Goal: Task Accomplishment & Management: Use online tool/utility

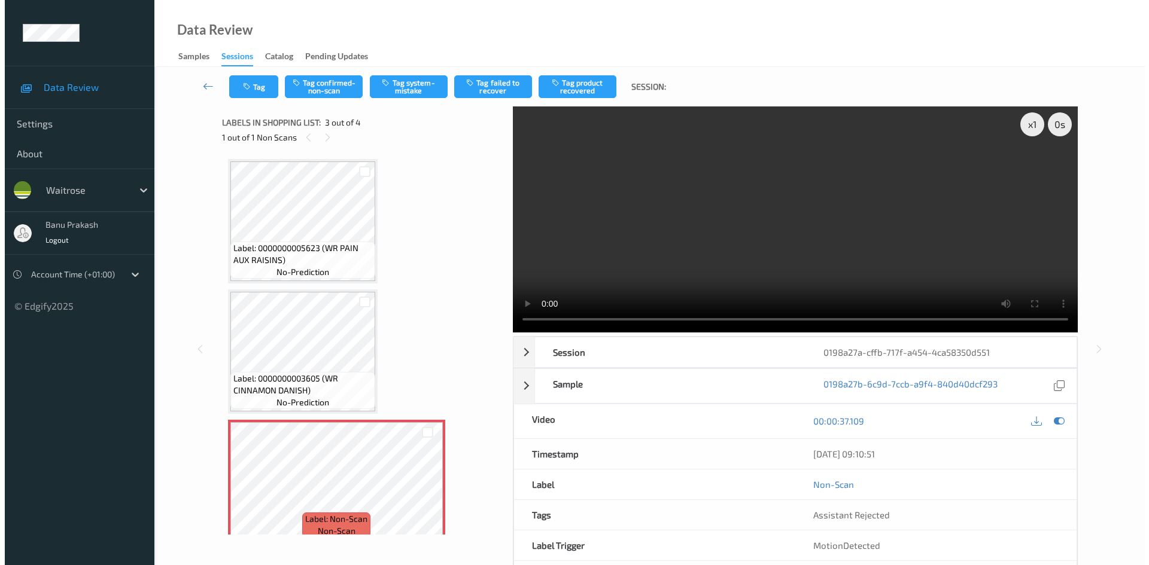
scroll to position [136, 0]
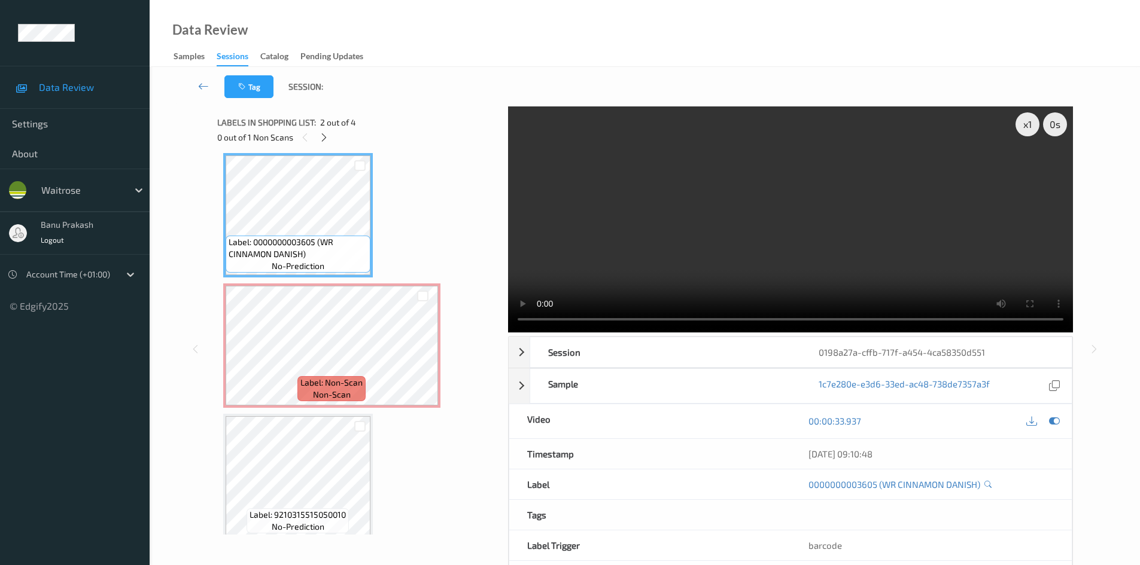
click at [352, 380] on span "Label: Non-Scan" at bounding box center [331, 383] width 62 height 12
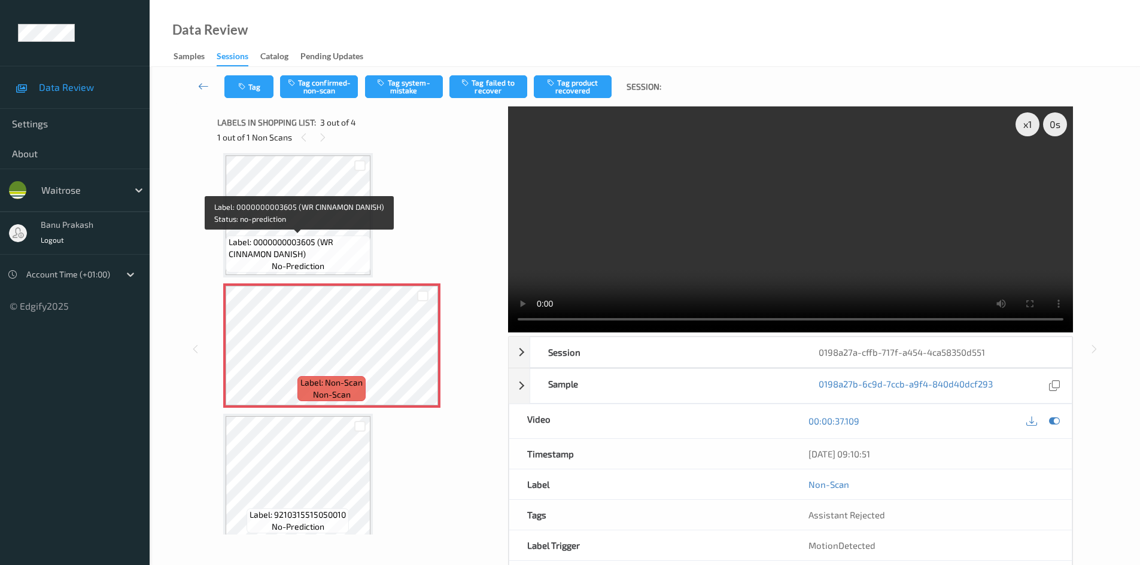
click at [326, 245] on span "Label: 0000000003605 (WR CINNAMON DANISH)" at bounding box center [298, 248] width 139 height 24
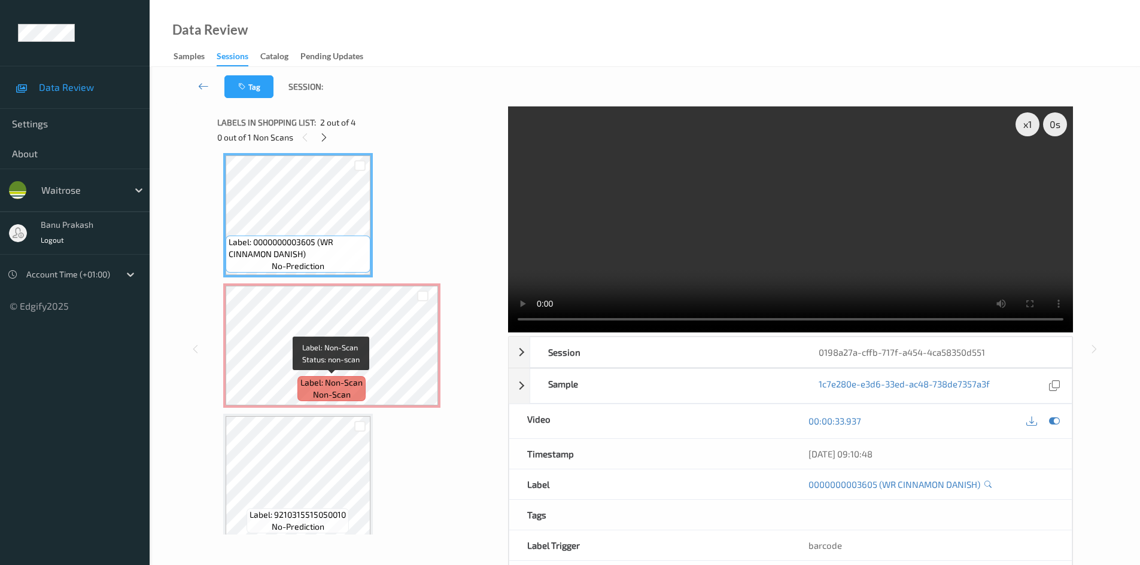
click at [337, 377] on span "Label: Non-Scan" at bounding box center [331, 383] width 62 height 12
click at [682, 205] on video at bounding box center [790, 219] width 565 height 226
click at [694, 220] on video at bounding box center [790, 219] width 565 height 226
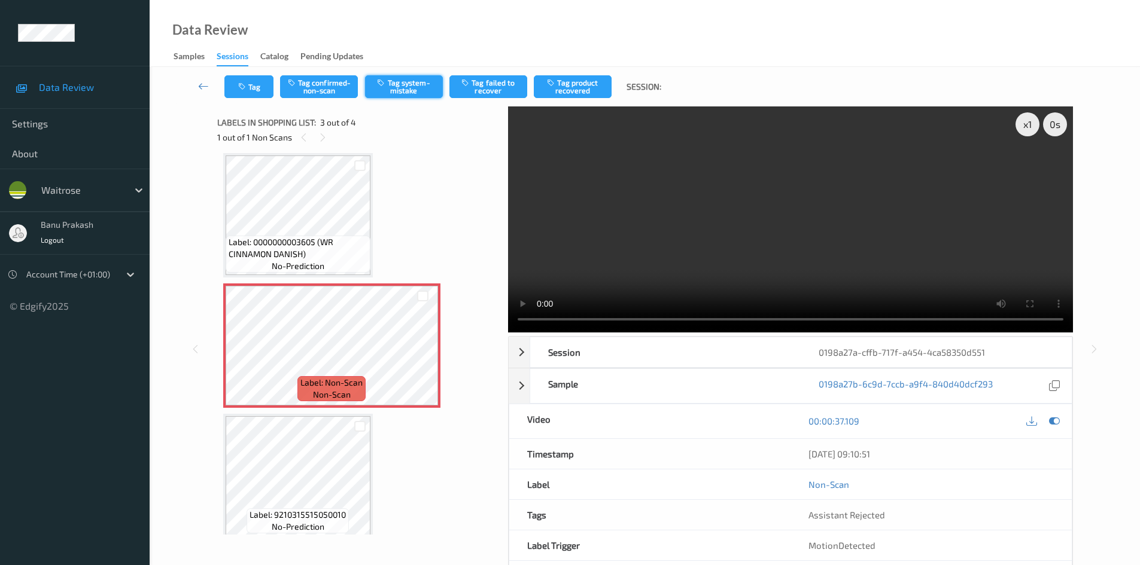
click at [407, 82] on button "Tag system-mistake" at bounding box center [404, 86] width 78 height 23
click at [254, 93] on button "Tag" at bounding box center [248, 86] width 49 height 23
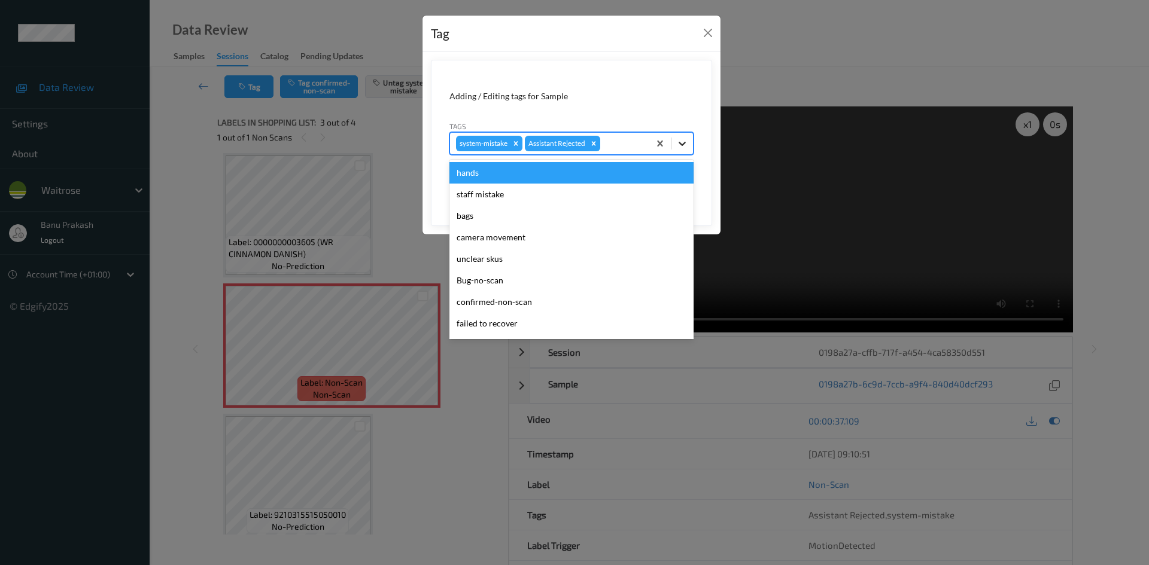
click at [686, 147] on icon at bounding box center [682, 144] width 12 height 12
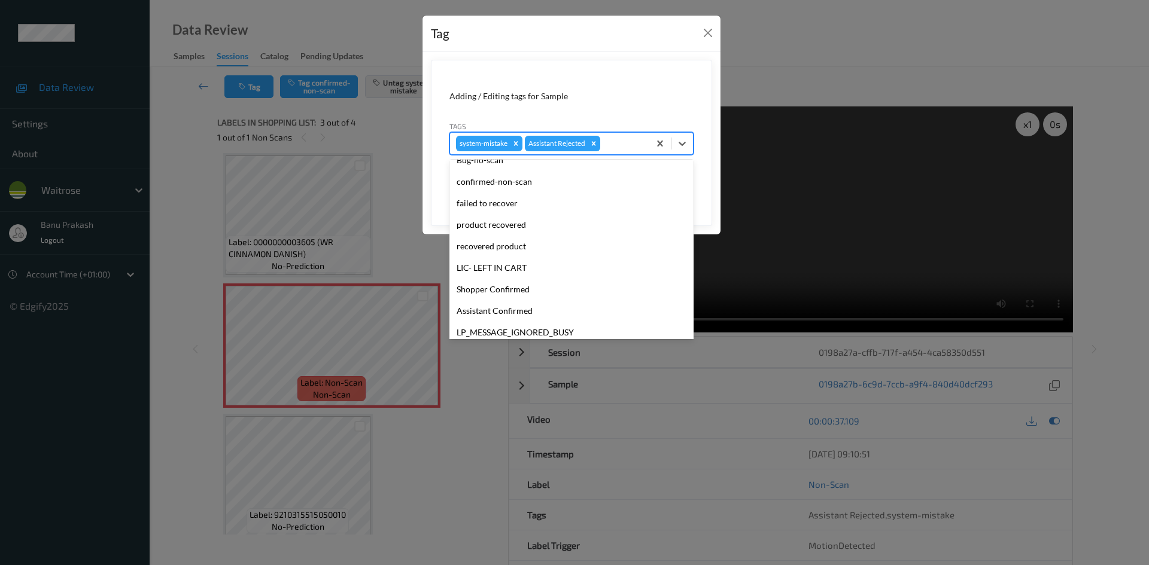
scroll to position [234, 0]
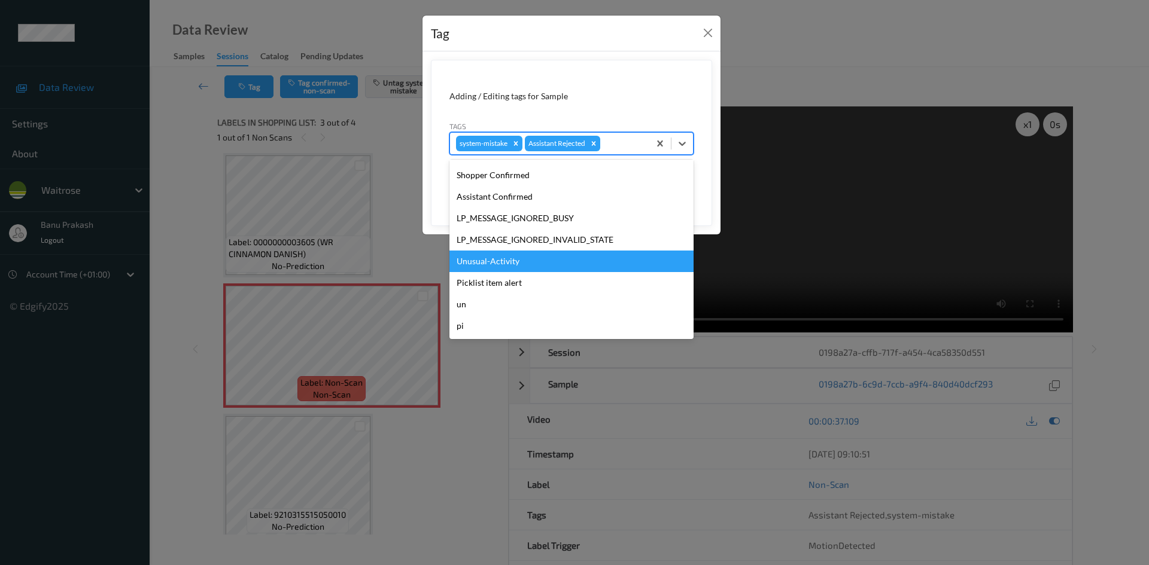
click at [529, 259] on div "Unusual-Activity" at bounding box center [571, 262] width 244 height 22
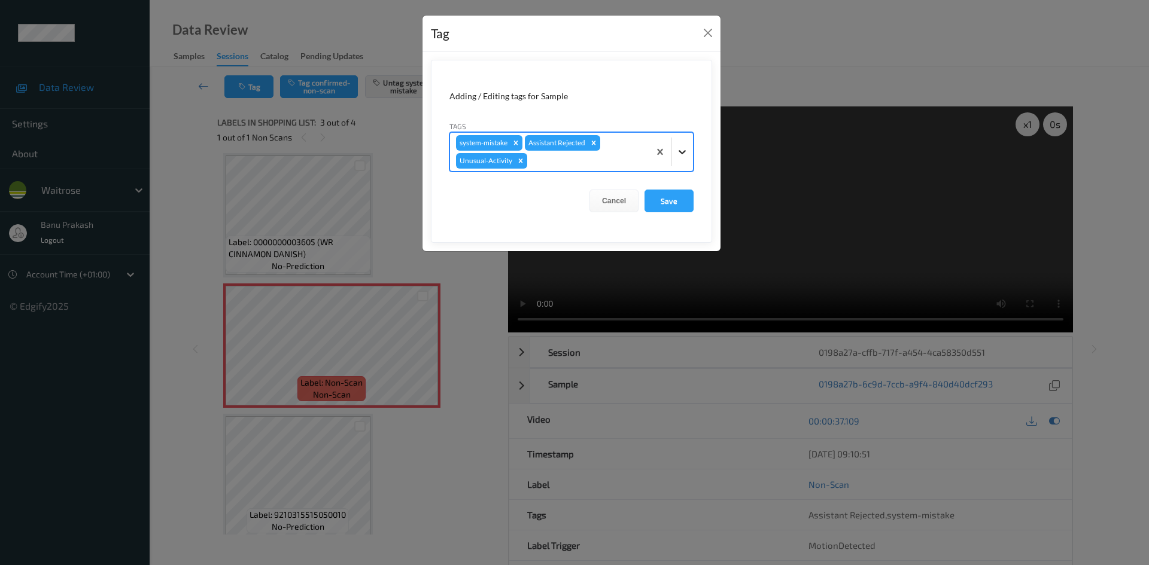
click at [685, 150] on icon at bounding box center [682, 152] width 12 height 12
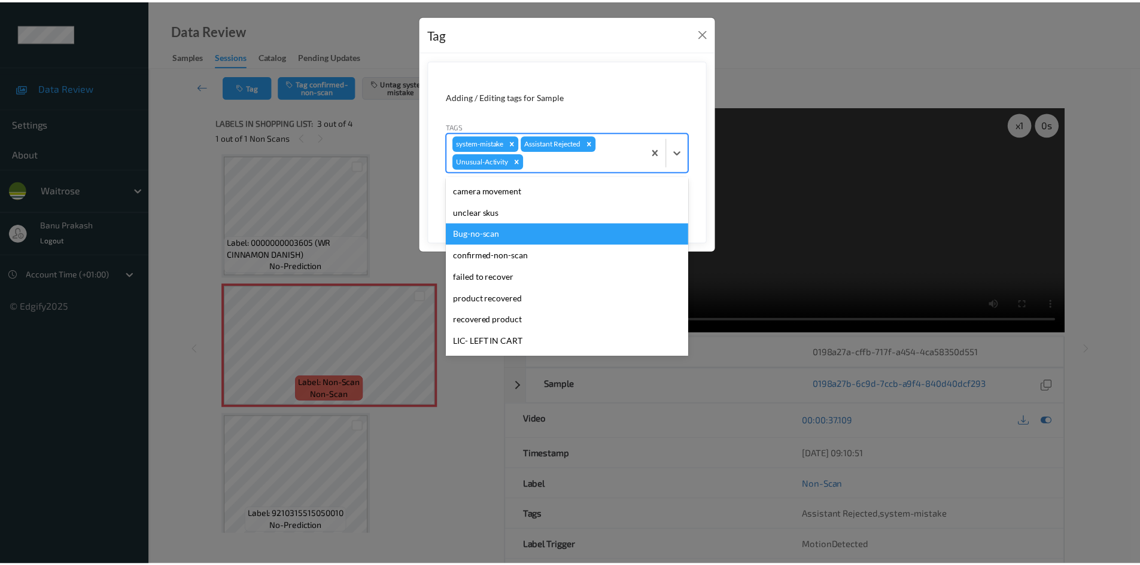
scroll to position [213, 0]
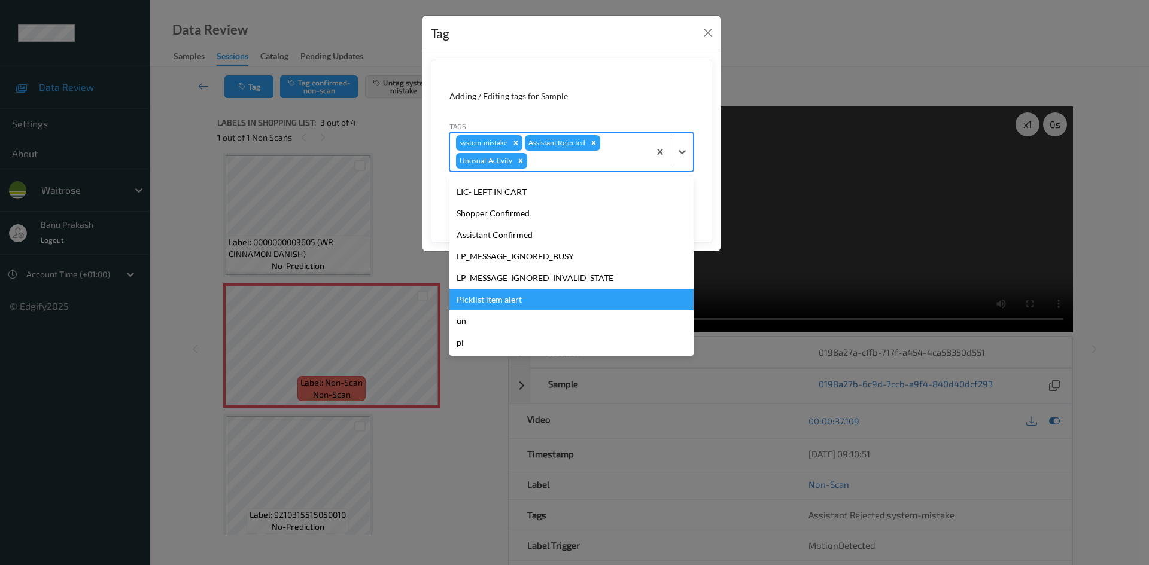
click at [543, 292] on div "Picklist item alert" at bounding box center [571, 300] width 244 height 22
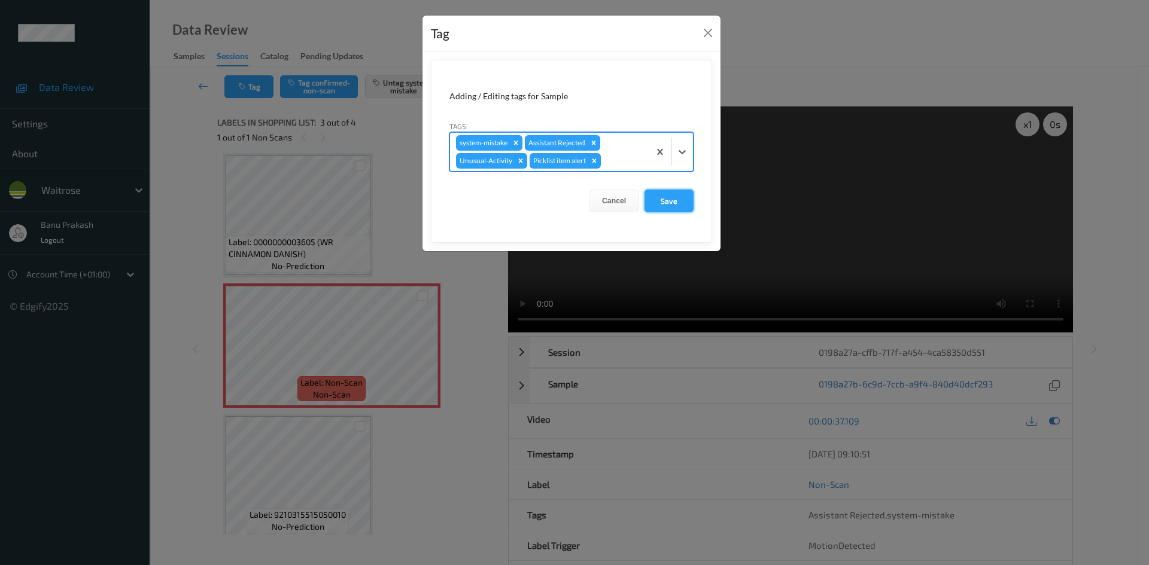
click at [663, 210] on button "Save" at bounding box center [668, 201] width 49 height 23
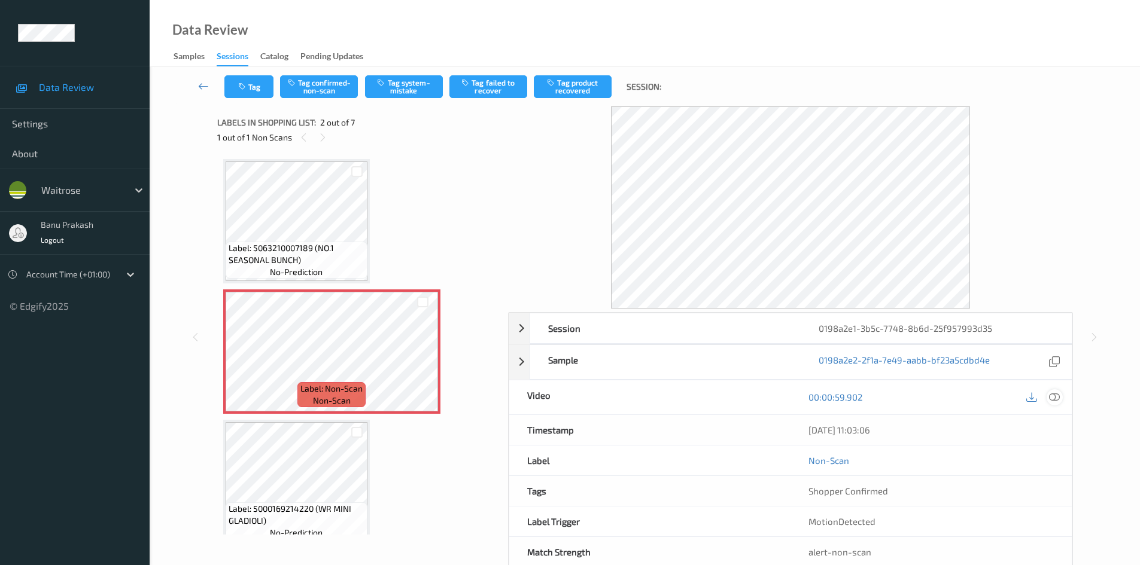
click at [1057, 398] on icon at bounding box center [1054, 397] width 11 height 11
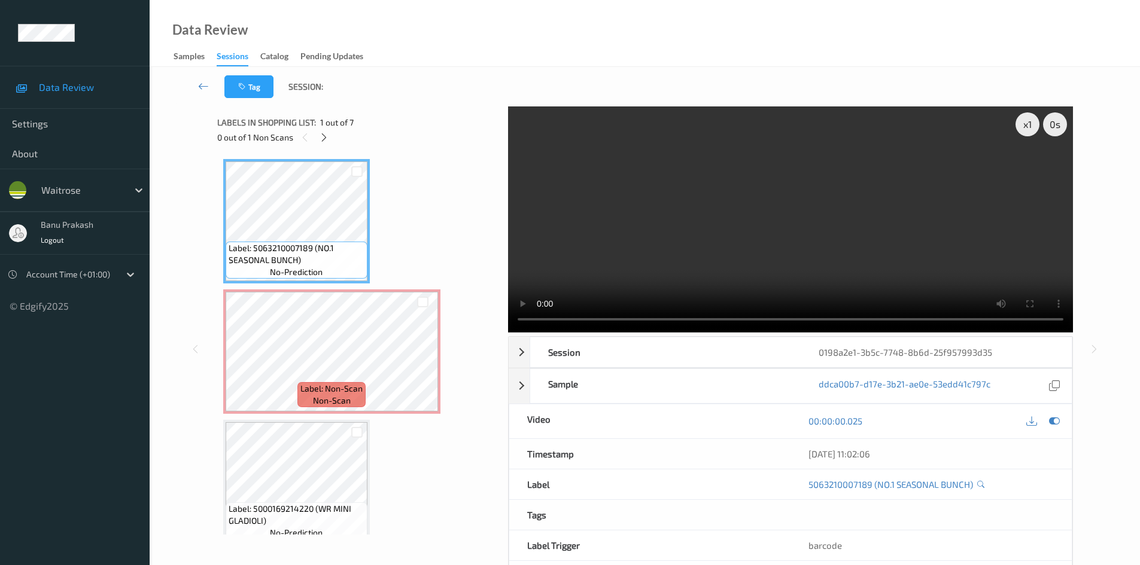
click at [753, 242] on video at bounding box center [790, 219] width 565 height 226
click at [589, 287] on video at bounding box center [790, 219] width 565 height 226
click at [765, 258] on video at bounding box center [790, 219] width 565 height 226
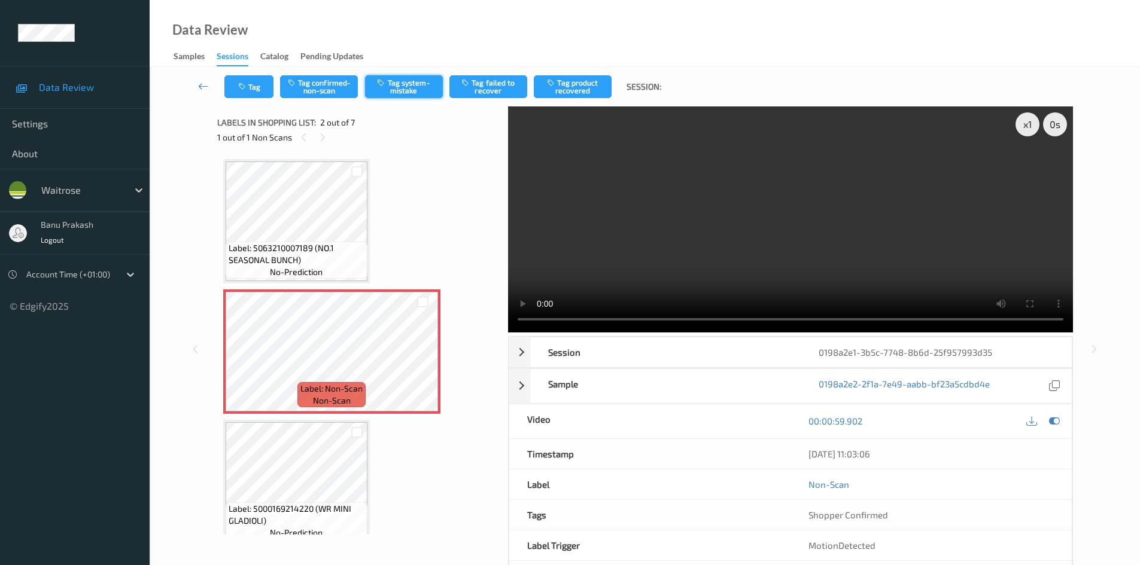
click at [416, 80] on button "Tag system-mistake" at bounding box center [404, 86] width 78 height 23
click at [242, 86] on icon "button" at bounding box center [243, 87] width 10 height 8
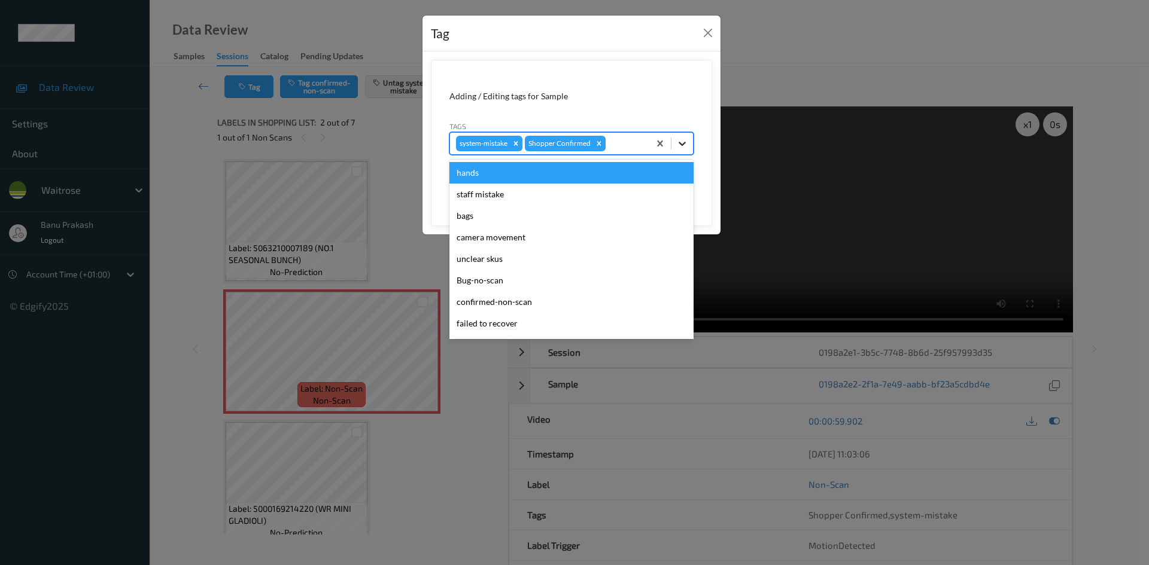
click at [686, 143] on icon at bounding box center [682, 144] width 12 height 12
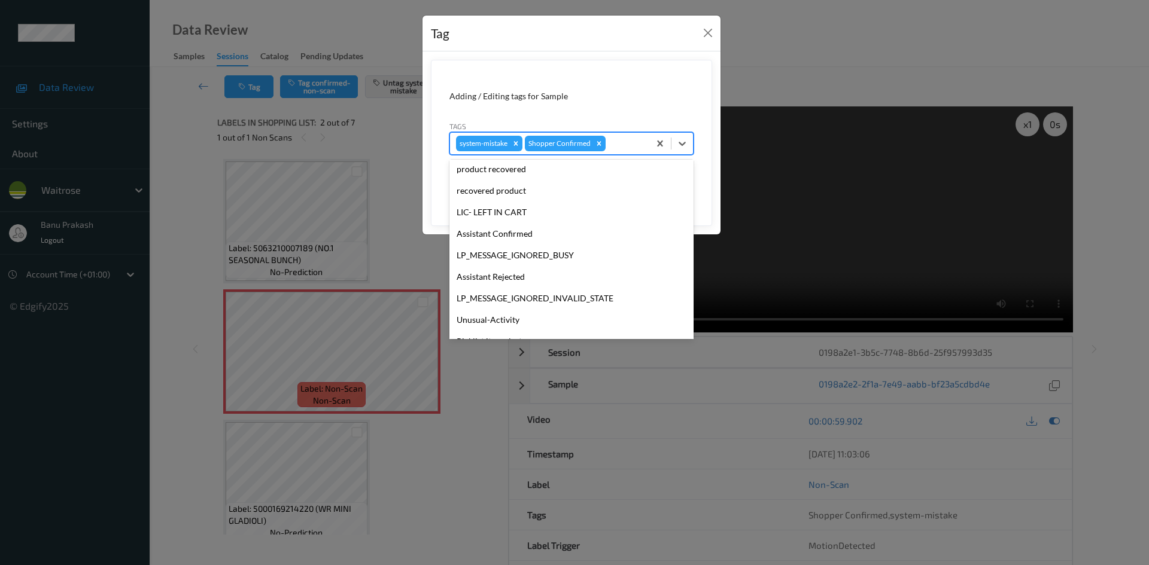
scroll to position [179, 0]
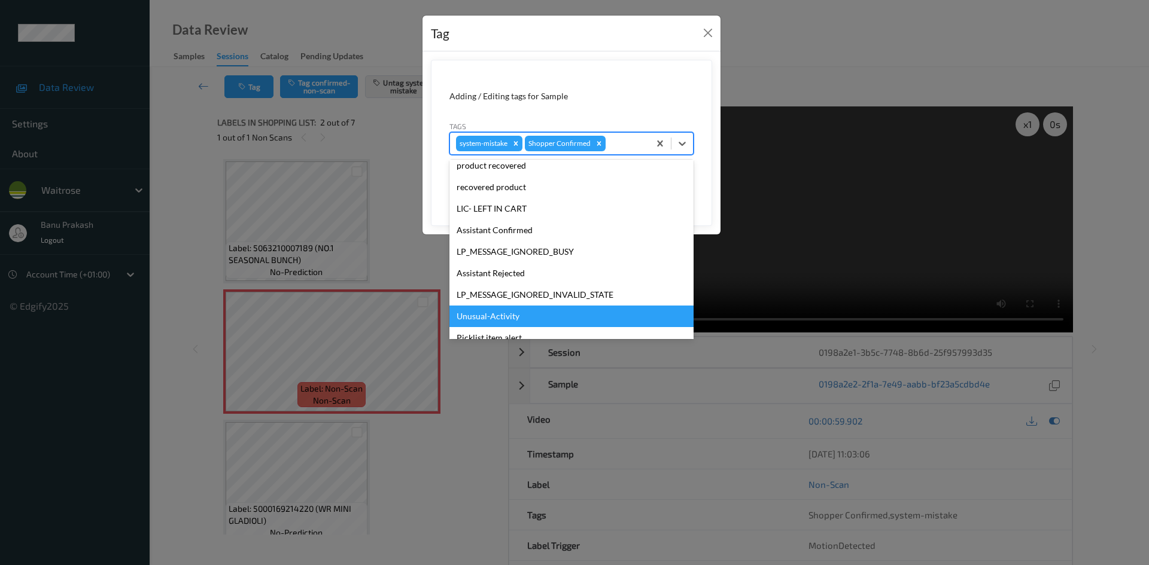
click at [491, 316] on div "Unusual-Activity" at bounding box center [571, 317] width 244 height 22
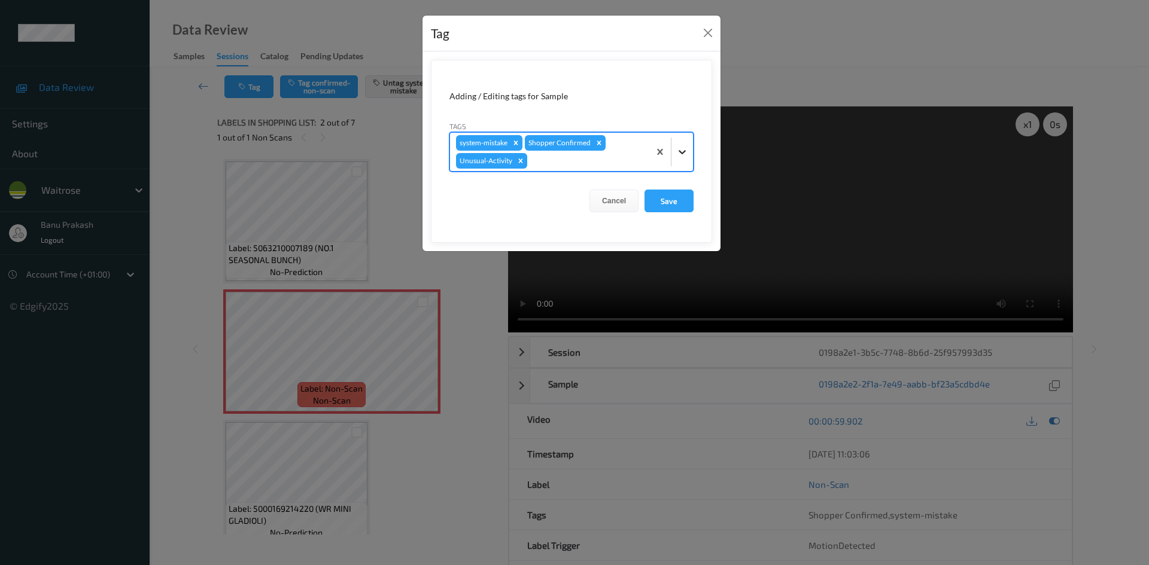
click at [678, 142] on div at bounding box center [682, 152] width 22 height 22
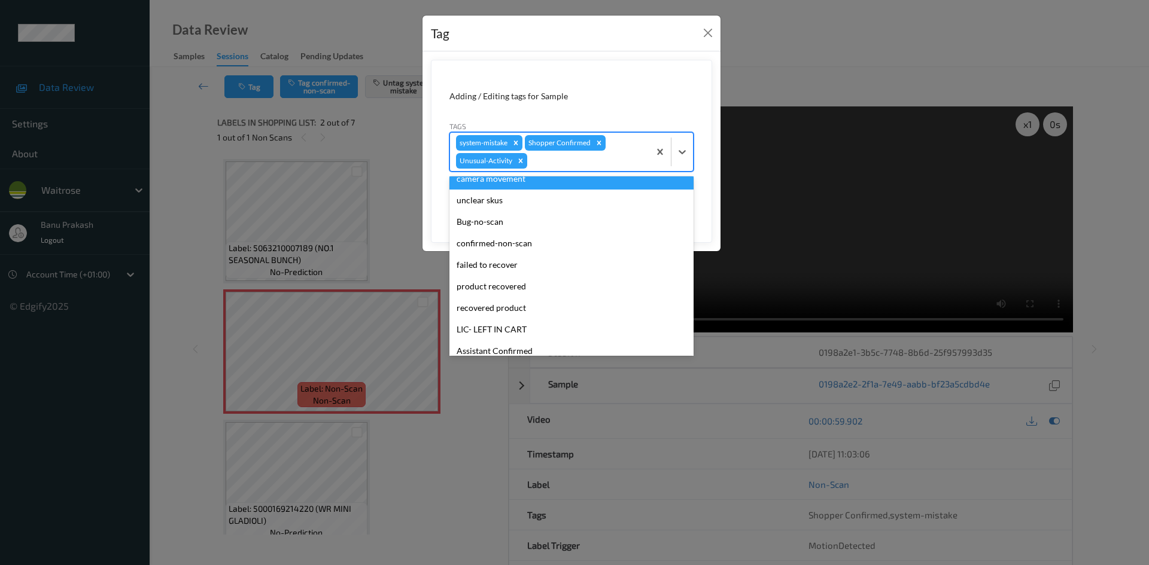
scroll to position [120, 0]
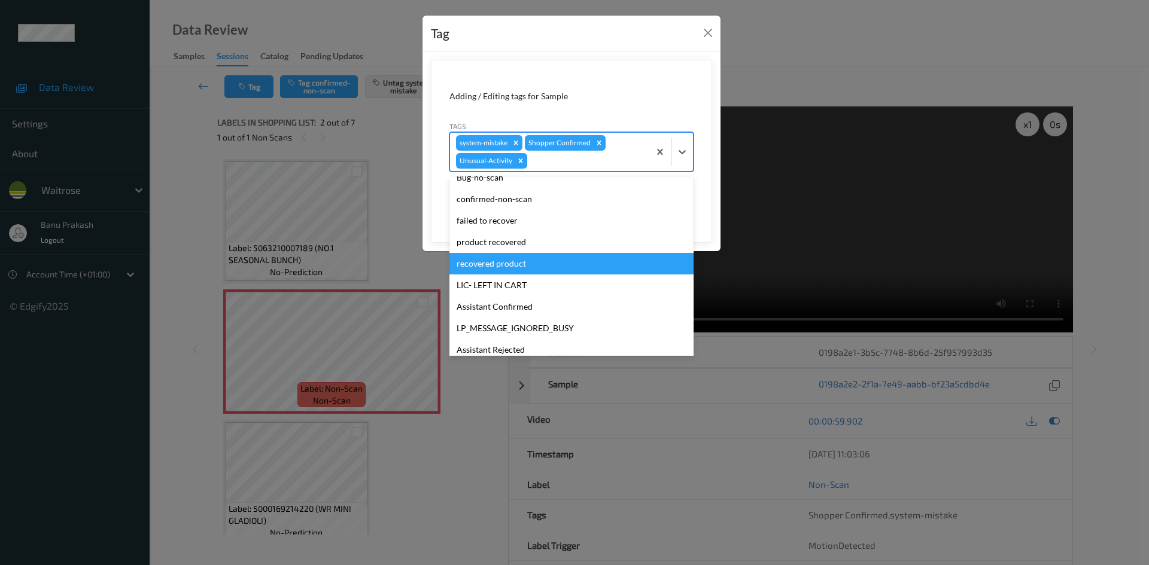
click at [822, 214] on div "Tag Adding / Editing tags for Sample Tags option Unusual-Activity, selected. op…" at bounding box center [574, 282] width 1149 height 565
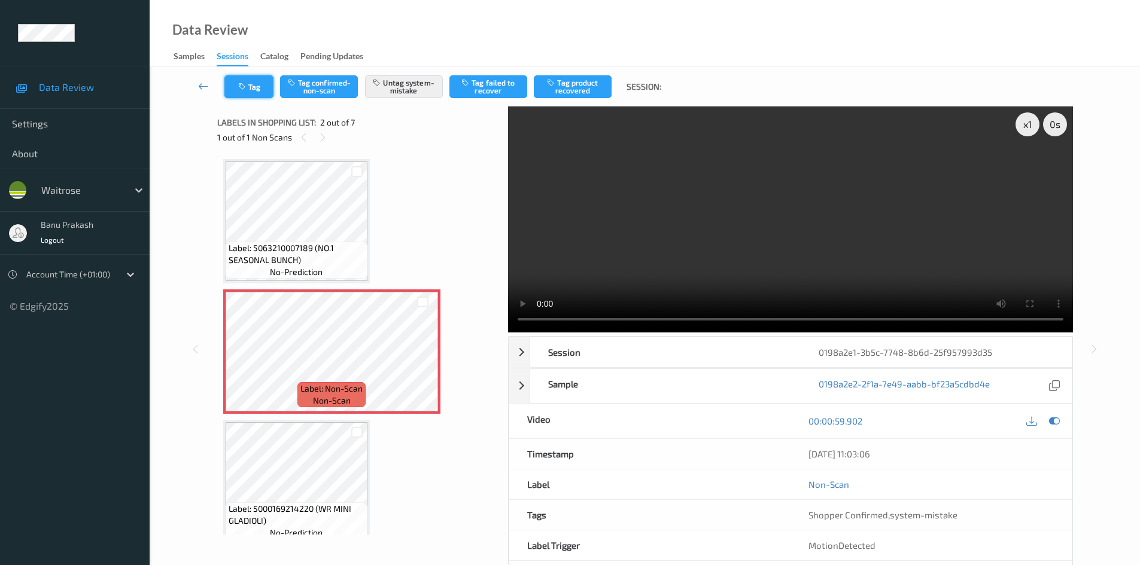
click at [239, 82] on button "Tag" at bounding box center [248, 86] width 49 height 23
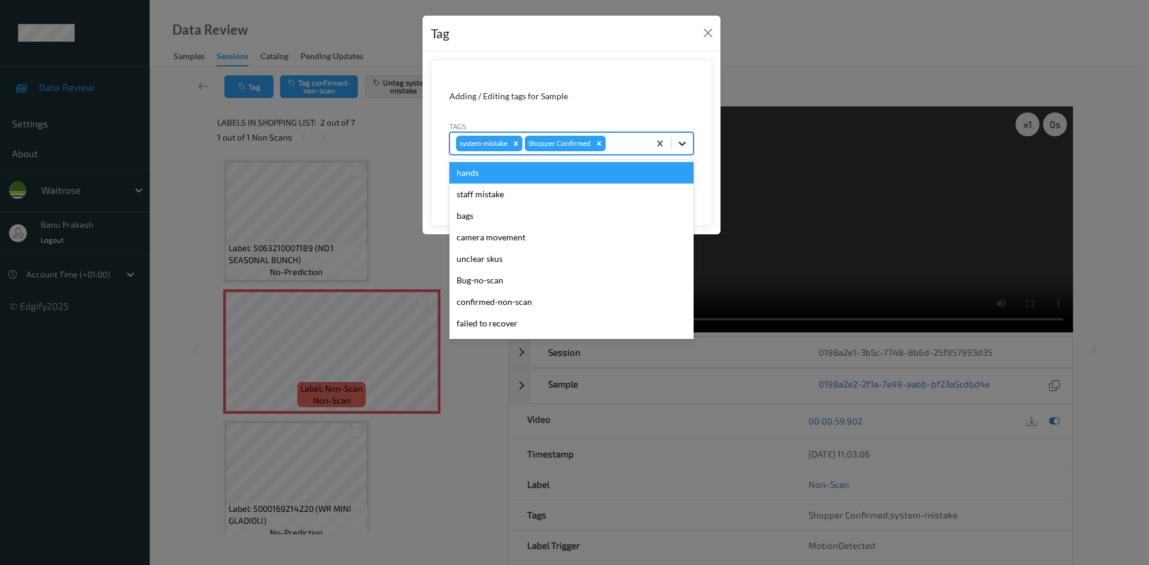
click at [689, 139] on div at bounding box center [682, 144] width 22 height 22
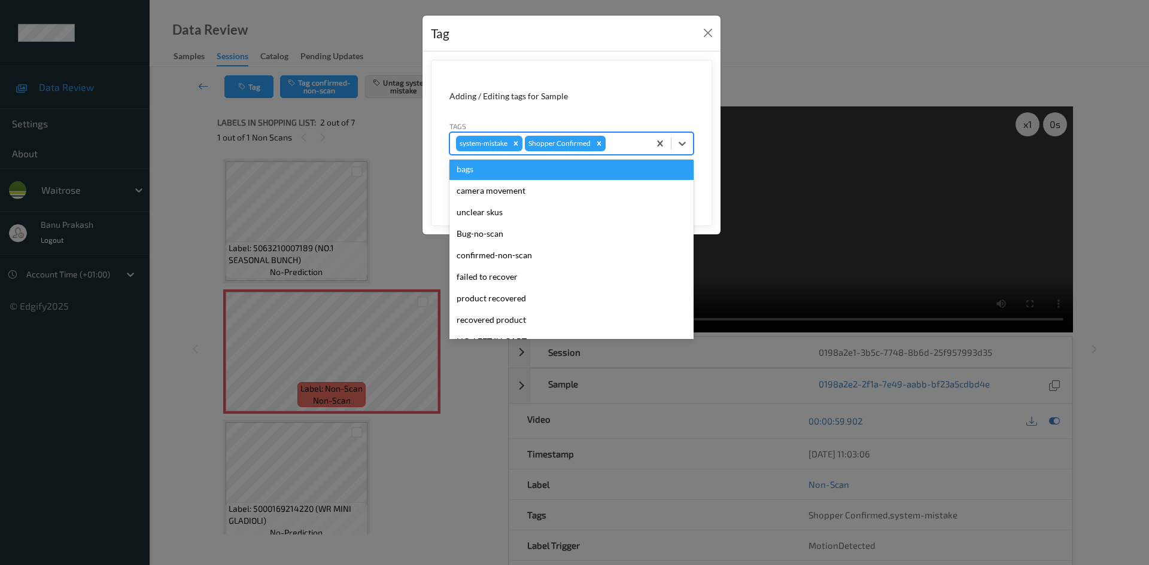
scroll to position [60, 0]
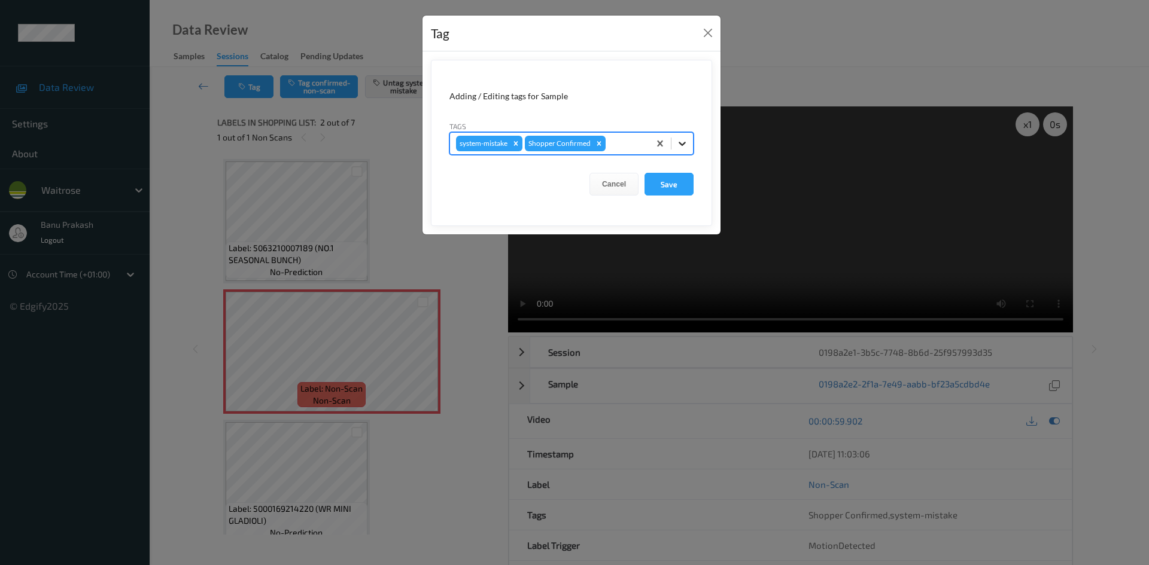
click at [677, 141] on icon at bounding box center [682, 144] width 12 height 12
click at [681, 151] on div at bounding box center [682, 144] width 22 height 22
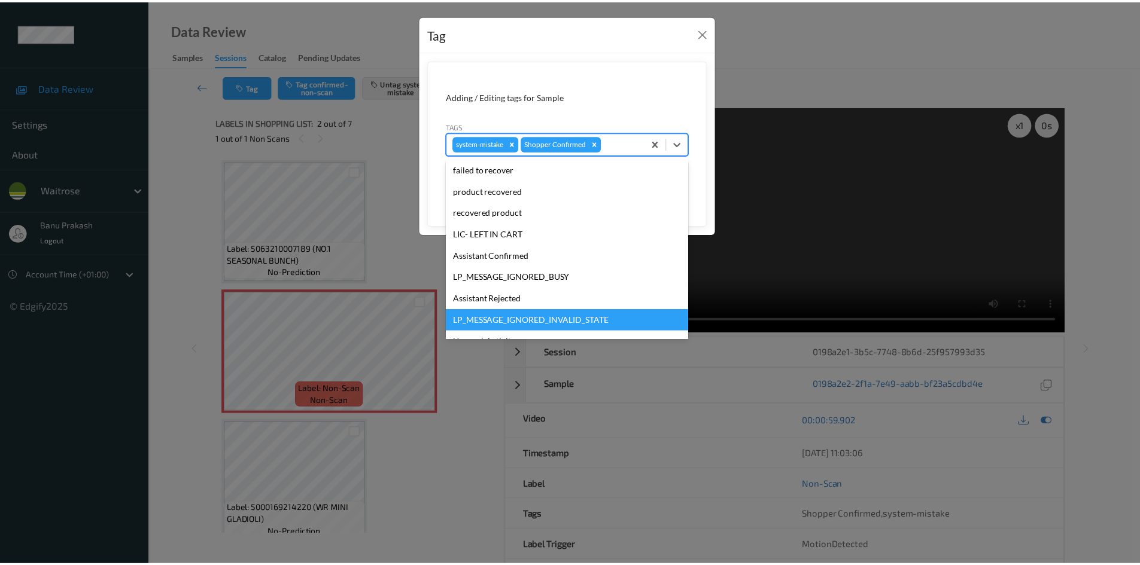
scroll to position [179, 0]
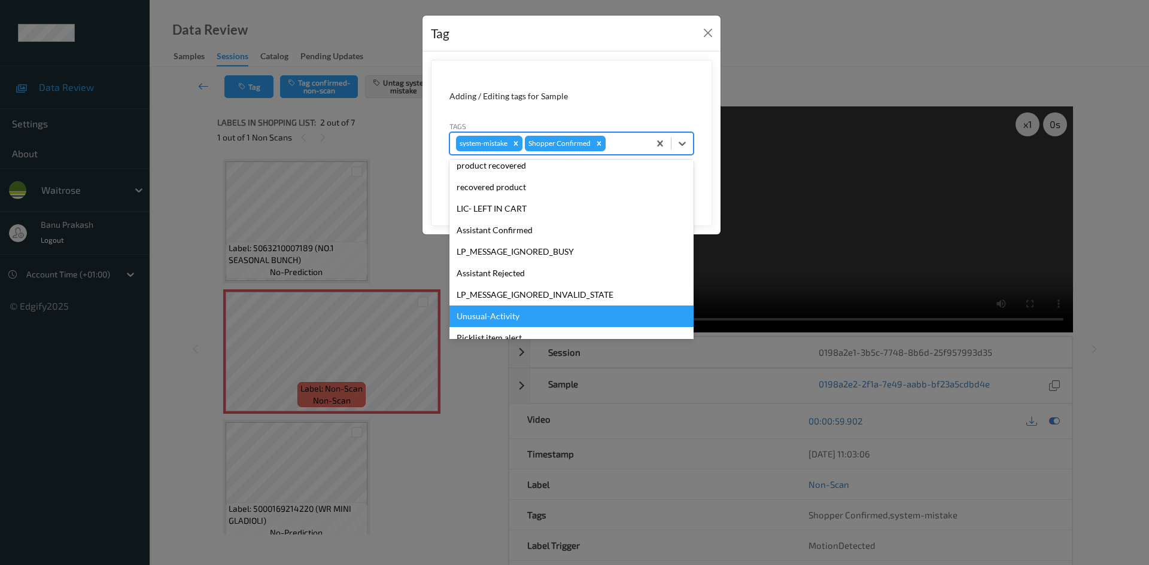
click at [490, 315] on div "Unusual-Activity" at bounding box center [571, 317] width 244 height 22
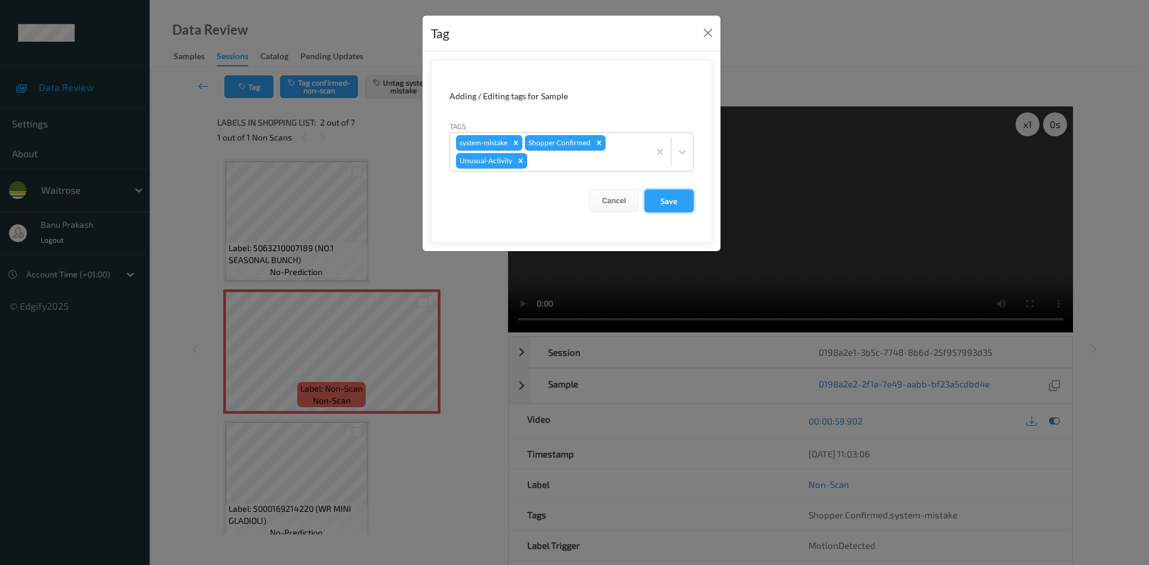
click at [672, 202] on button "Save" at bounding box center [668, 201] width 49 height 23
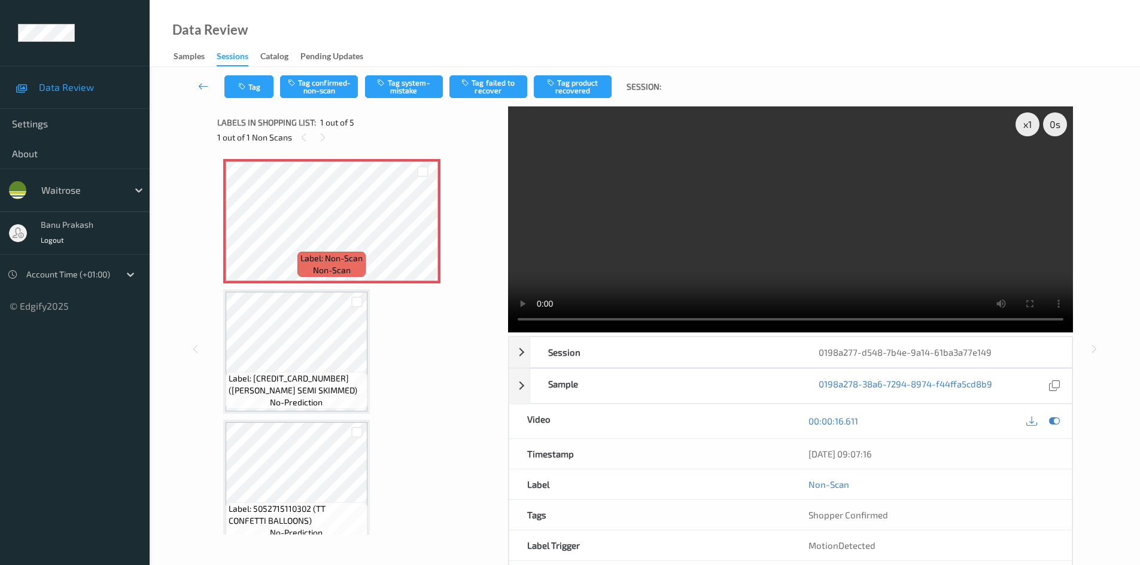
click at [770, 260] on video at bounding box center [790, 219] width 565 height 226
click at [689, 238] on video at bounding box center [790, 219] width 565 height 226
click at [408, 82] on button "Tag system-mistake" at bounding box center [404, 86] width 78 height 23
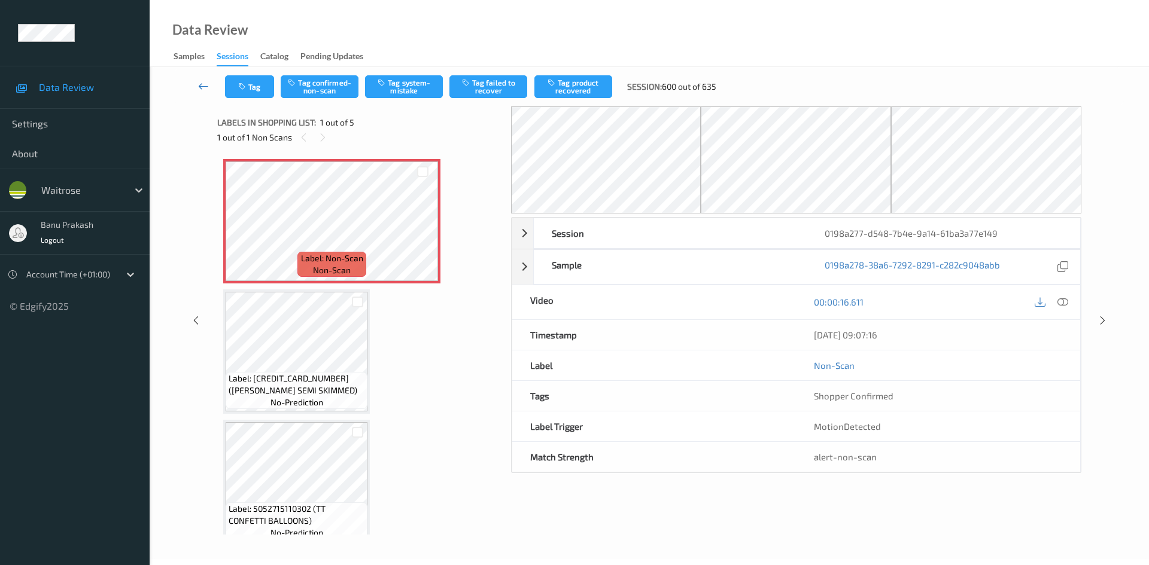
click at [205, 85] on icon at bounding box center [203, 86] width 11 height 12
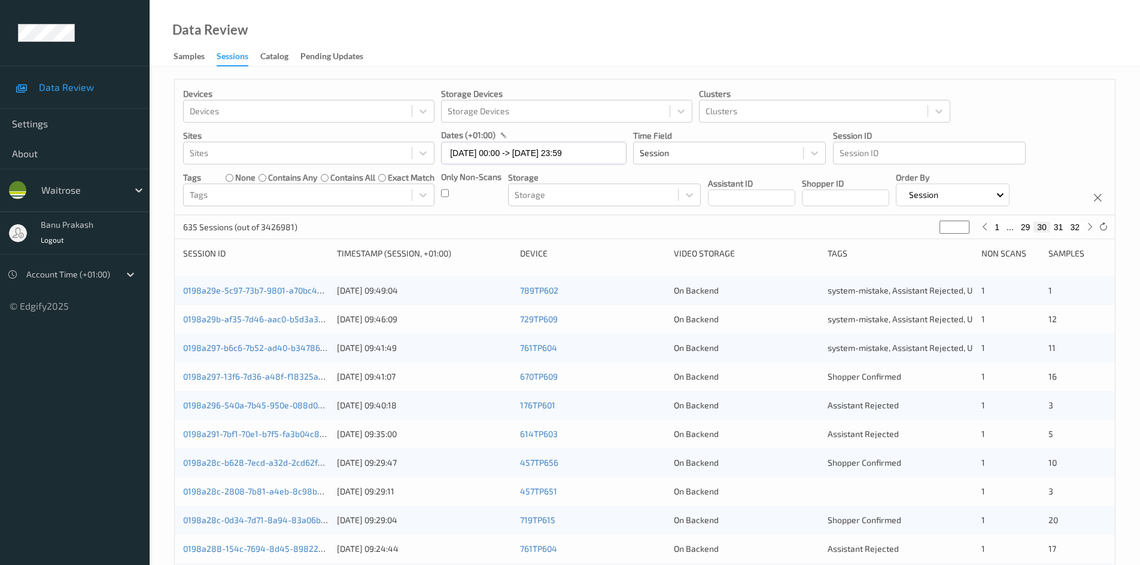
scroll to position [335, 0]
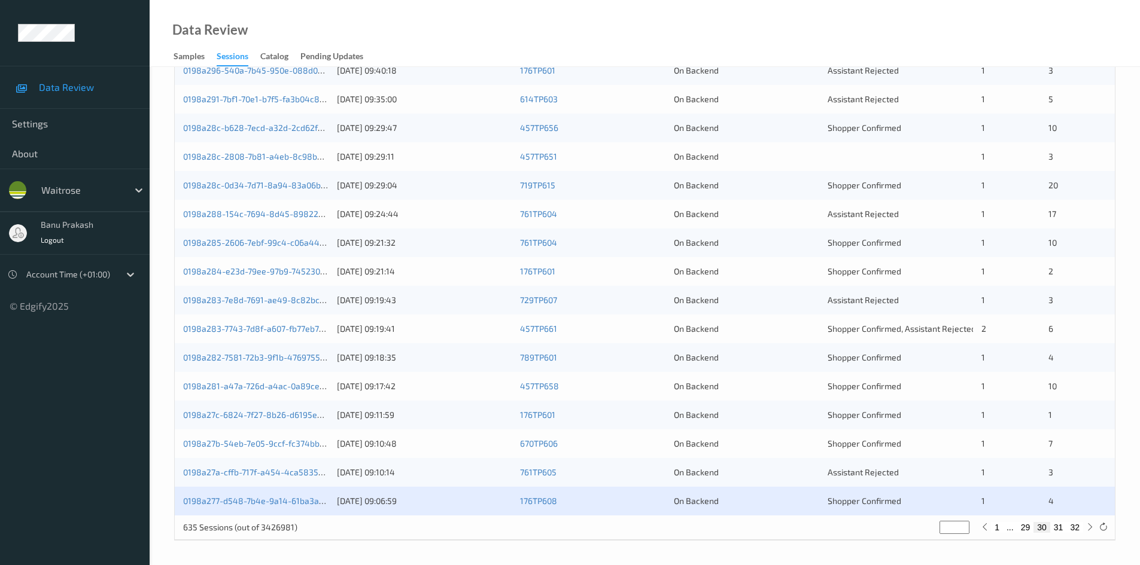
click at [1049, 476] on span "3" at bounding box center [1050, 472] width 5 height 10
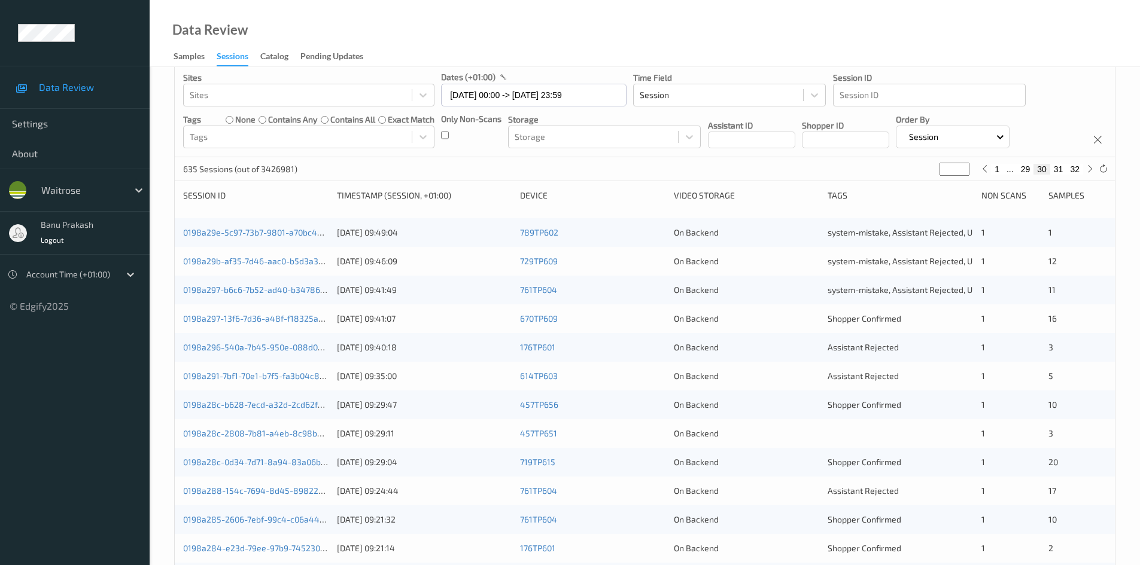
scroll to position [36, 0]
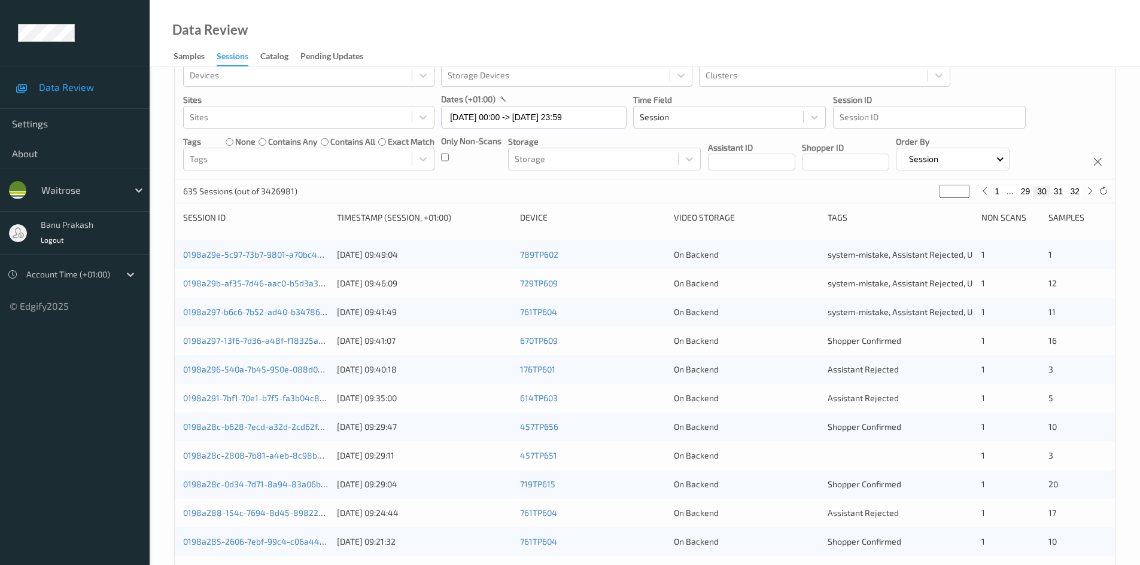
click at [1058, 192] on button "31" at bounding box center [1058, 191] width 17 height 11
type input "**"
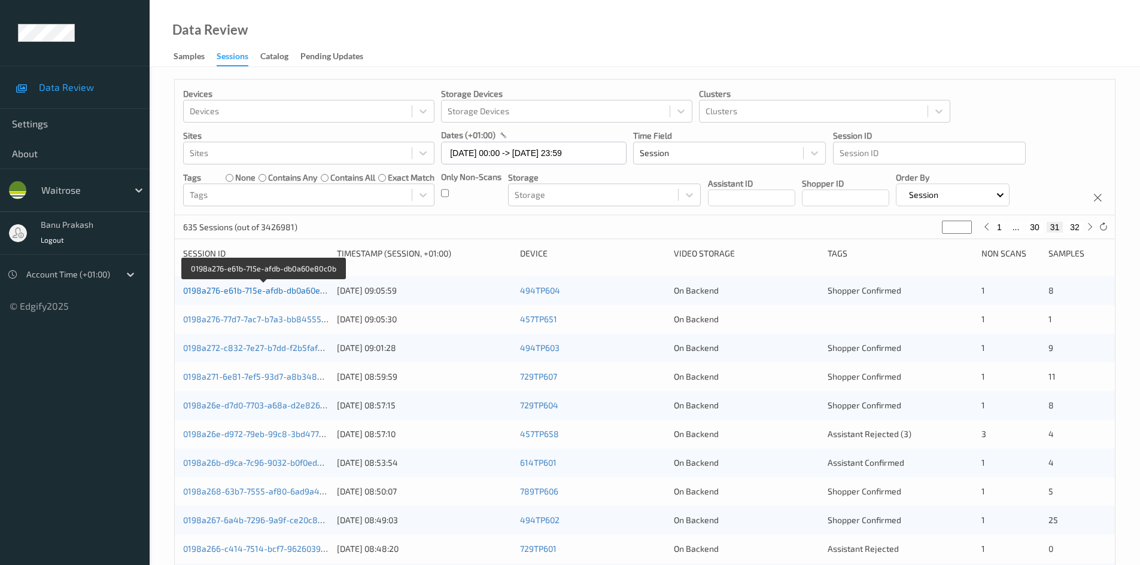
click at [291, 288] on link "0198a276-e61b-715e-afdb-db0a60e80c0b" at bounding box center [263, 290] width 161 height 10
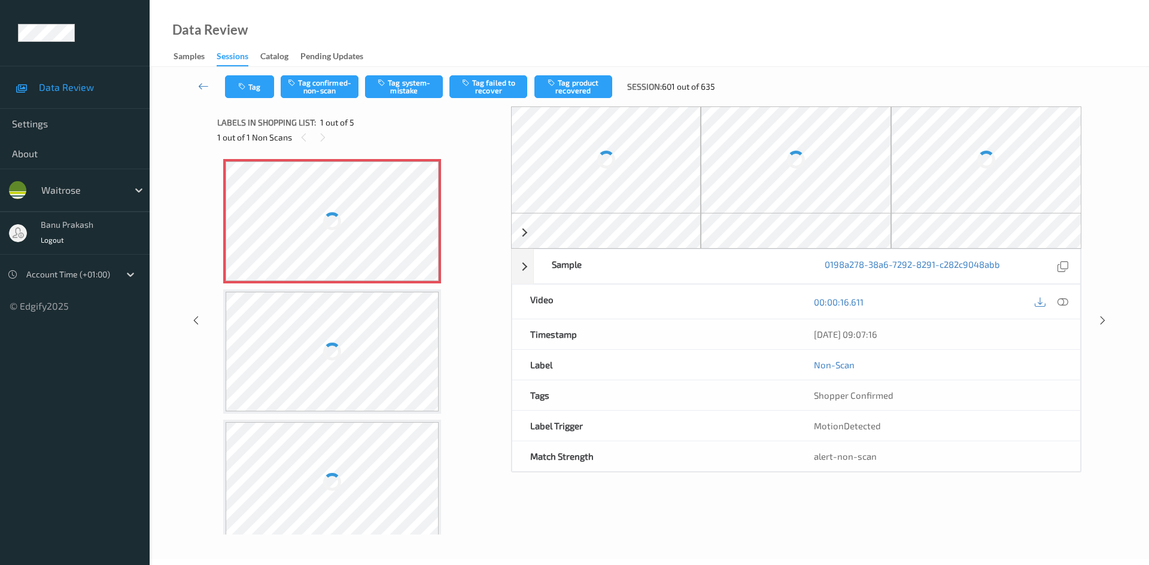
click at [286, 291] on div "Label: 5000169015315 (WR ESS SEMI SKIMMED) no-prediction" at bounding box center [332, 352] width 218 height 124
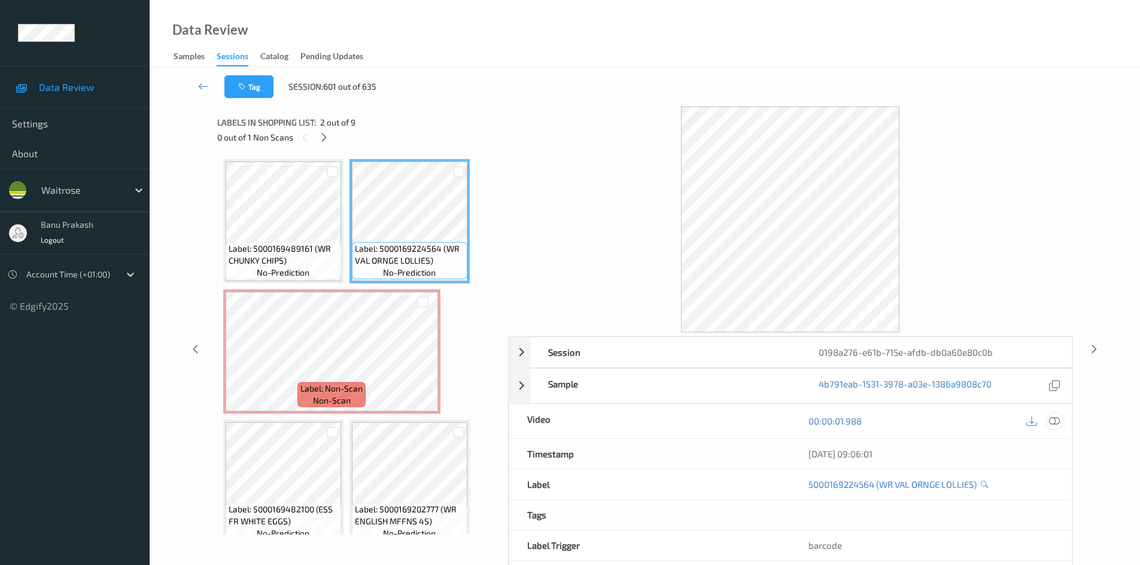
click at [1047, 421] on div at bounding box center [1054, 421] width 16 height 16
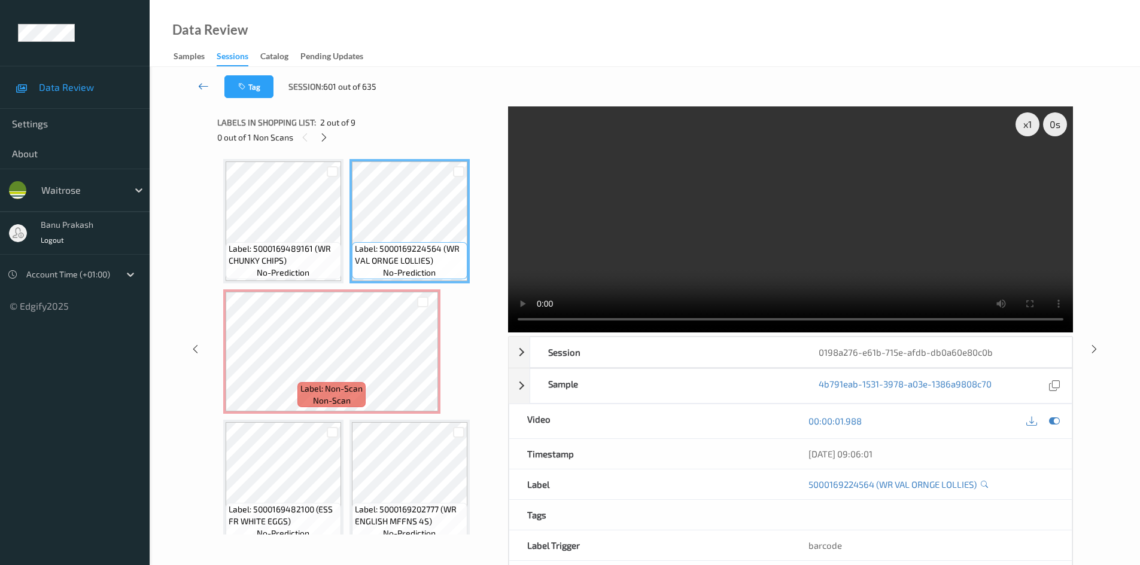
click at [205, 82] on icon at bounding box center [203, 86] width 11 height 12
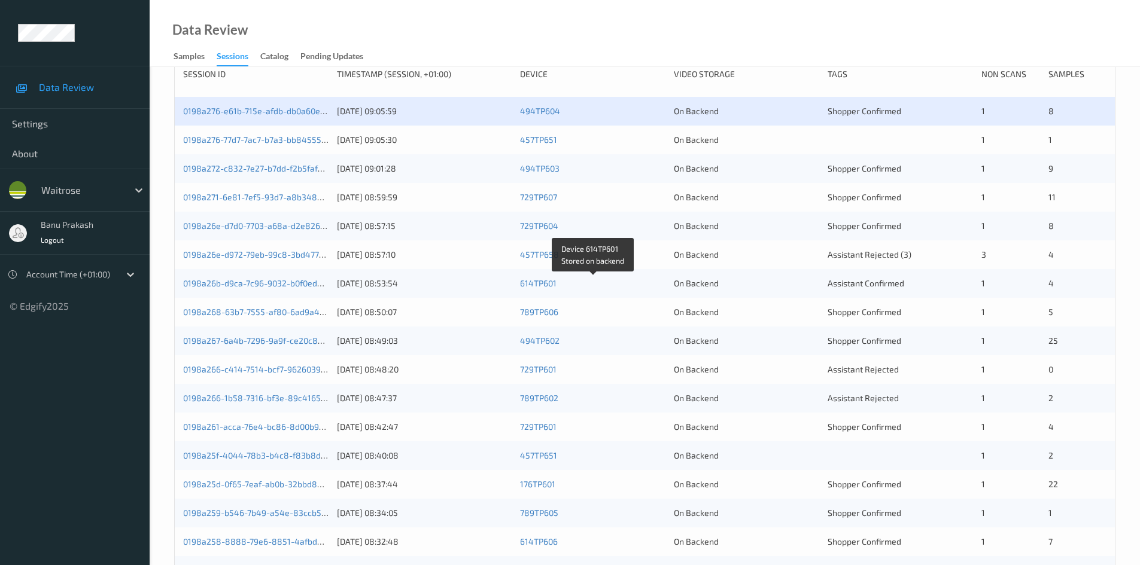
scroll to position [60, 0]
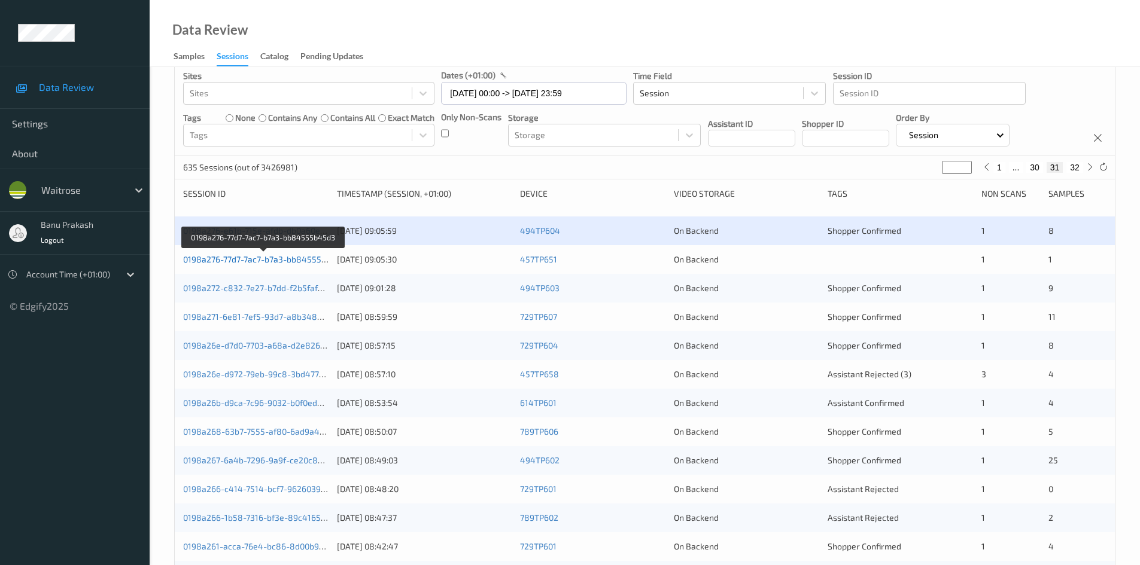
click at [234, 258] on link "0198a276-77d7-7ac7-b7a3-bb84555b45d3" at bounding box center [264, 259] width 163 height 10
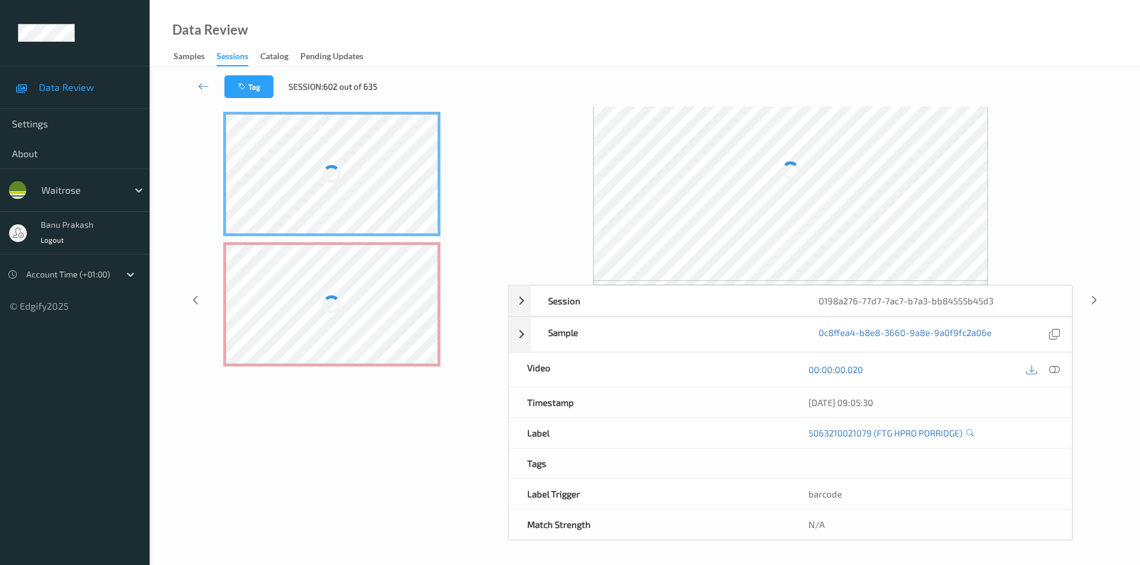
scroll to position [51, 0]
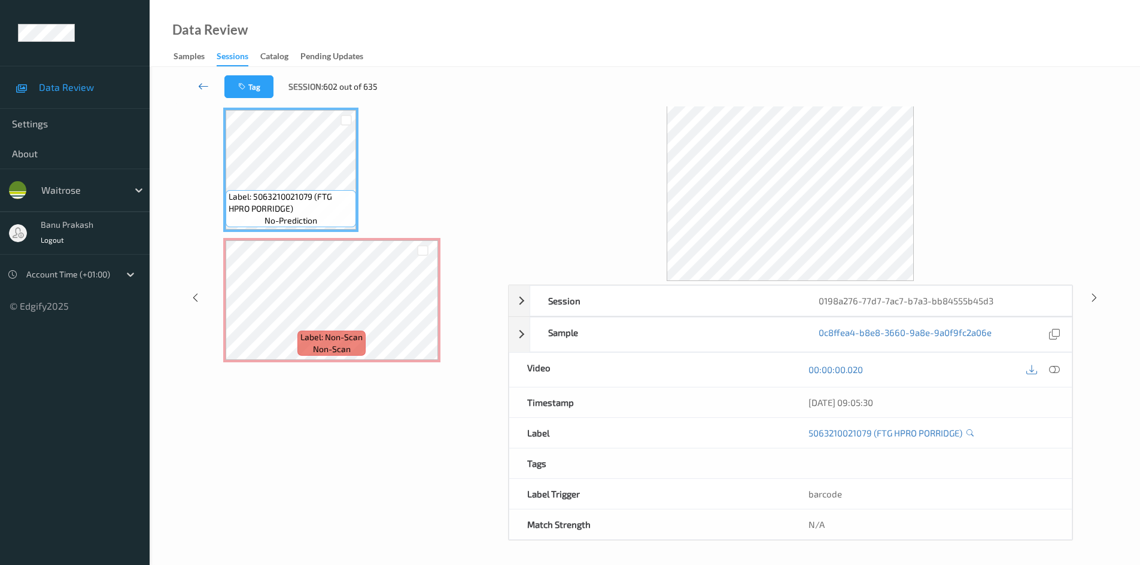
click at [200, 83] on icon at bounding box center [203, 86] width 11 height 12
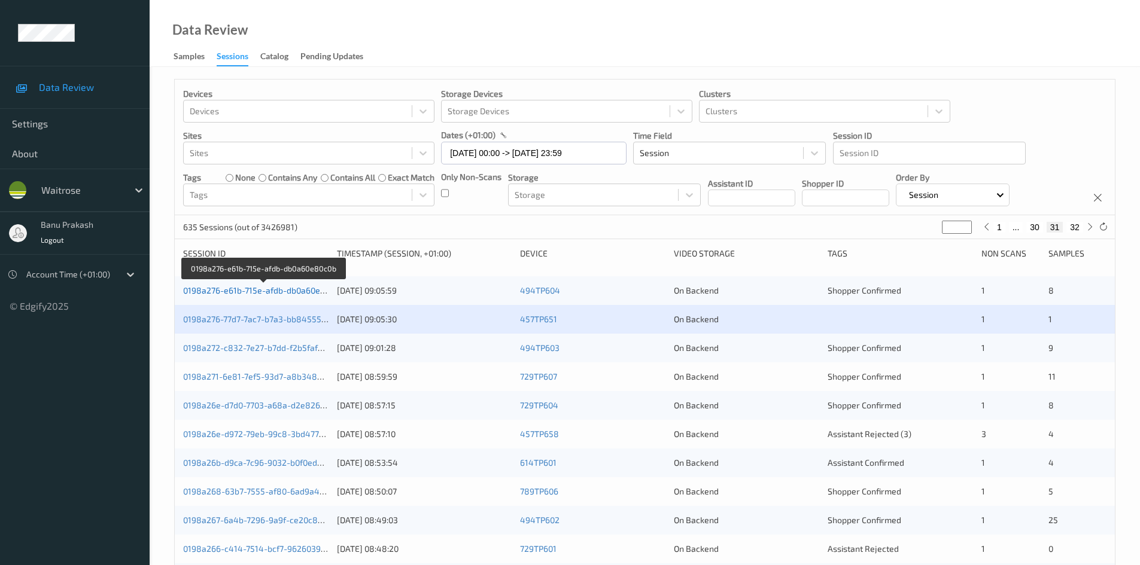
click at [303, 291] on link "0198a276-e61b-715e-afdb-db0a60e80c0b" at bounding box center [263, 290] width 161 height 10
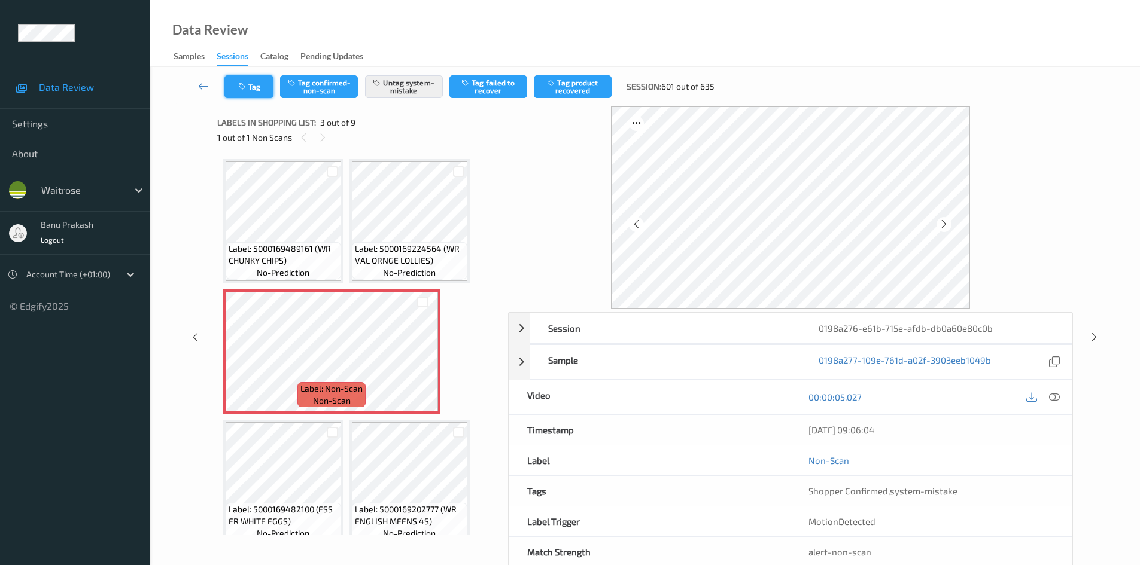
click at [243, 86] on icon "button" at bounding box center [243, 87] width 10 height 8
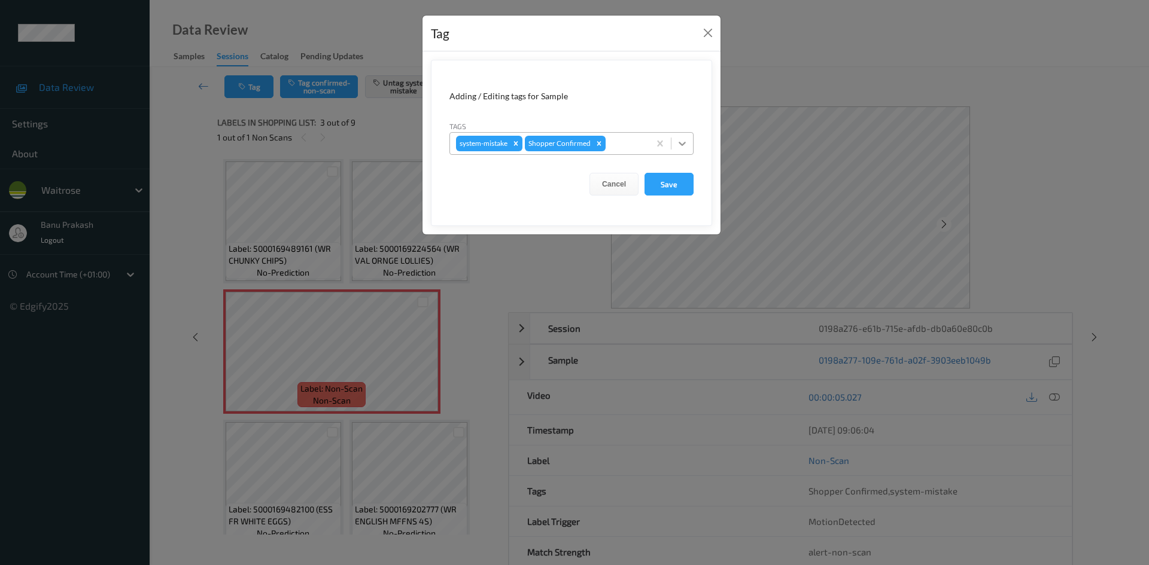
click at [685, 141] on icon at bounding box center [682, 144] width 12 height 12
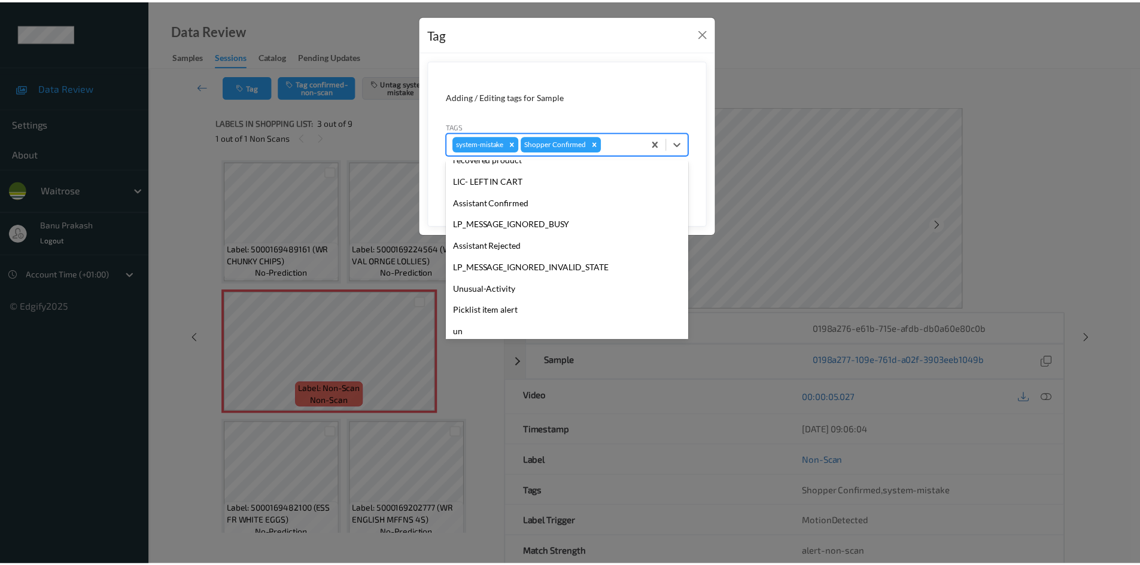
scroll to position [234, 0]
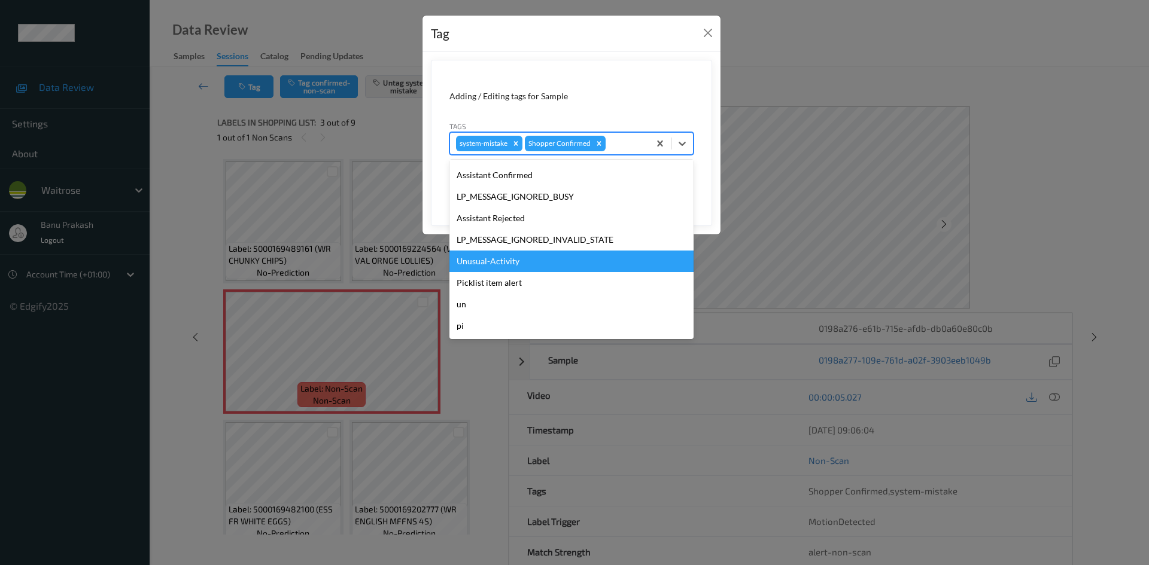
click at [495, 261] on div "Unusual-Activity" at bounding box center [571, 262] width 244 height 22
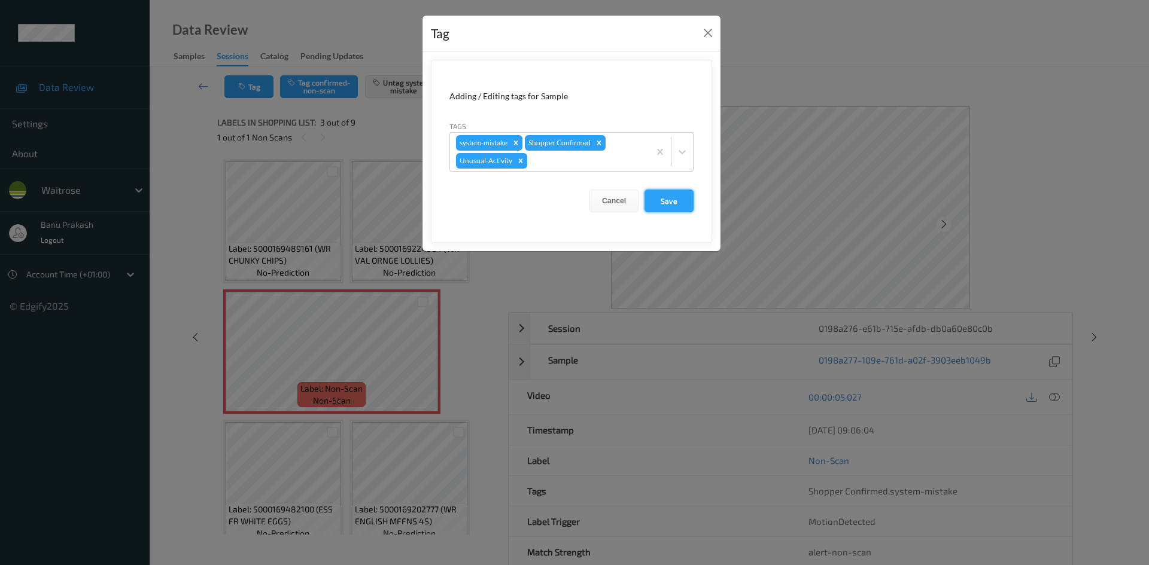
click at [673, 203] on button "Save" at bounding box center [668, 201] width 49 height 23
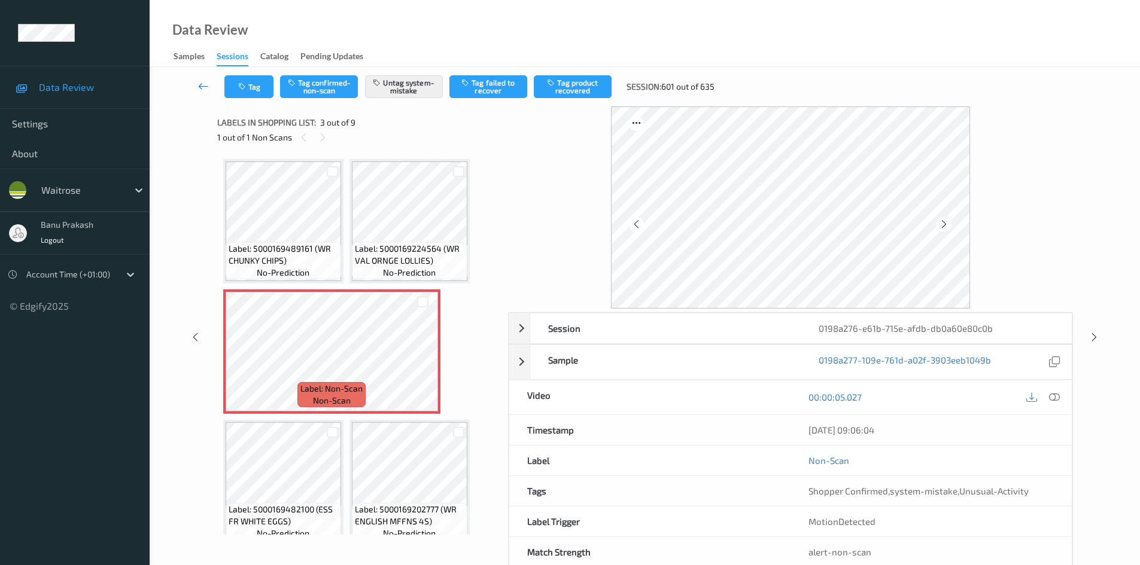
click at [198, 87] on icon at bounding box center [203, 86] width 11 height 12
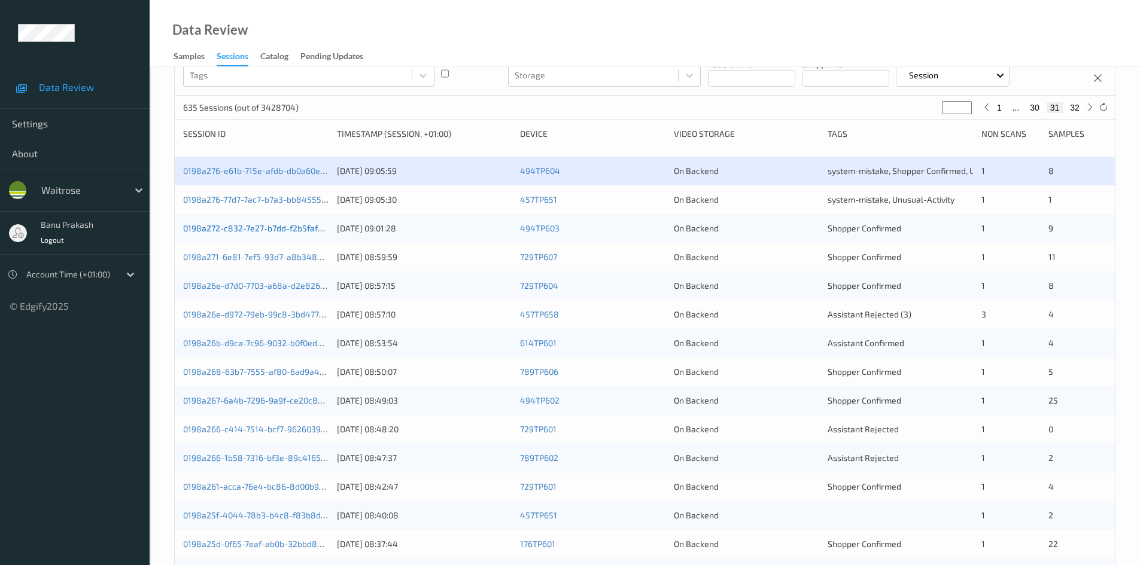
click at [285, 230] on link "0198a272-c832-7e27-b7dd-f2b5faf6c8ea" at bounding box center [262, 228] width 159 height 10
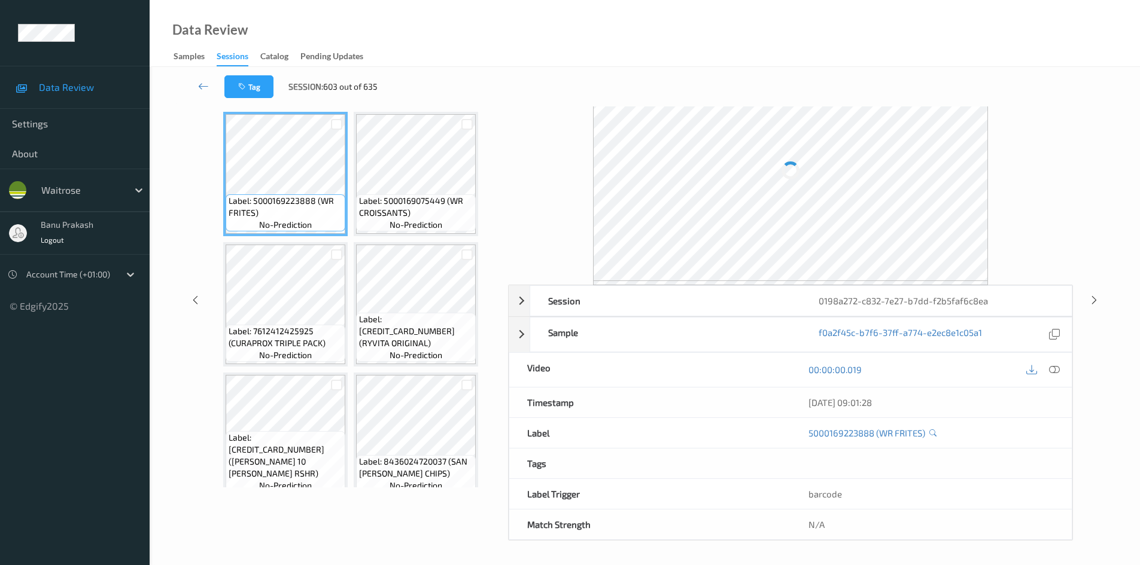
scroll to position [51, 0]
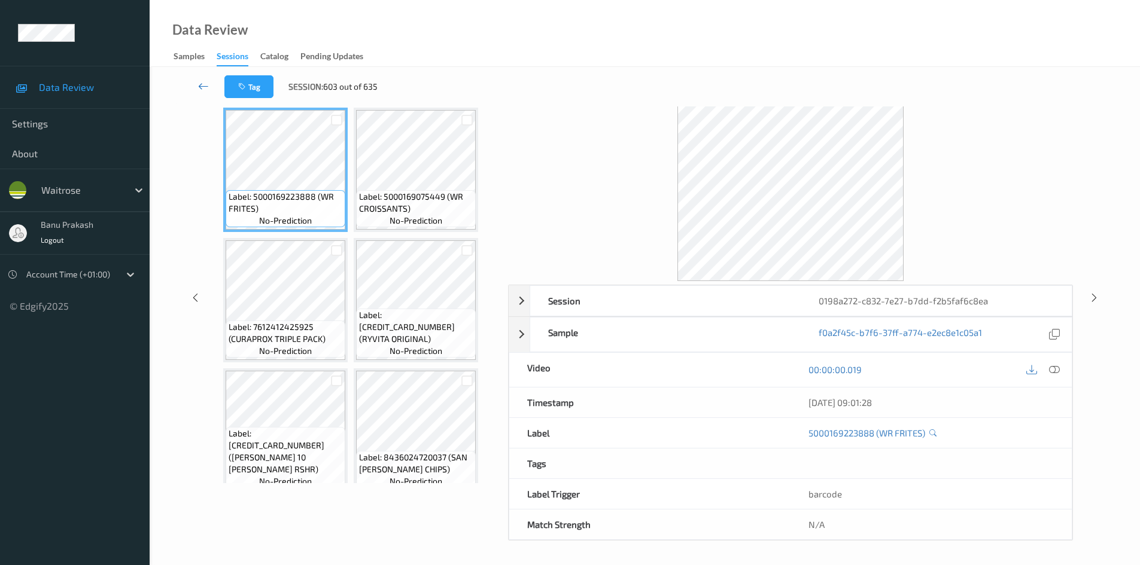
click at [202, 85] on icon at bounding box center [203, 86] width 11 height 12
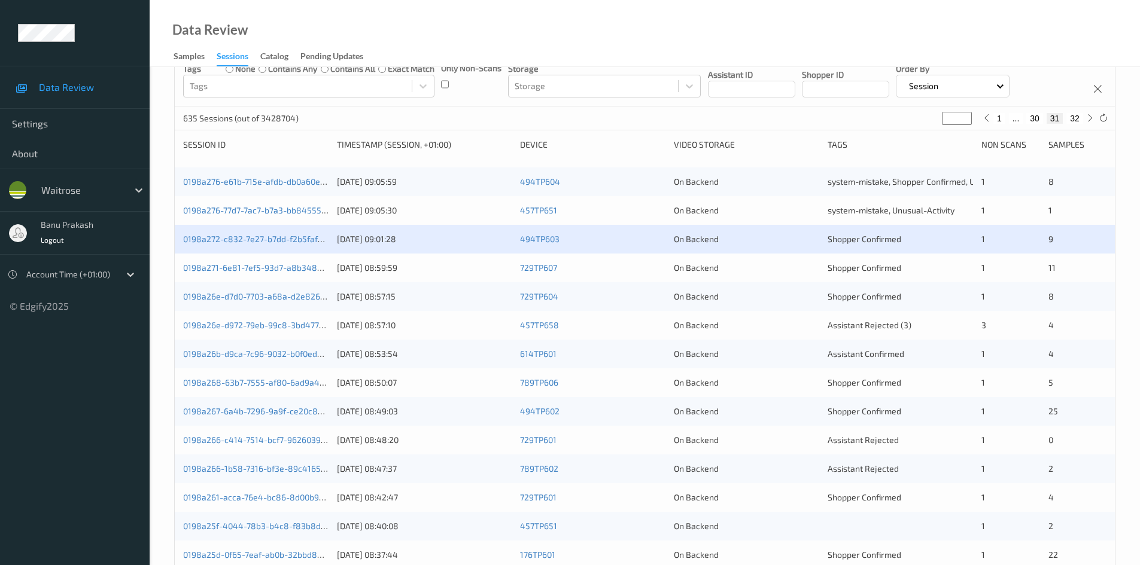
scroll to position [179, 0]
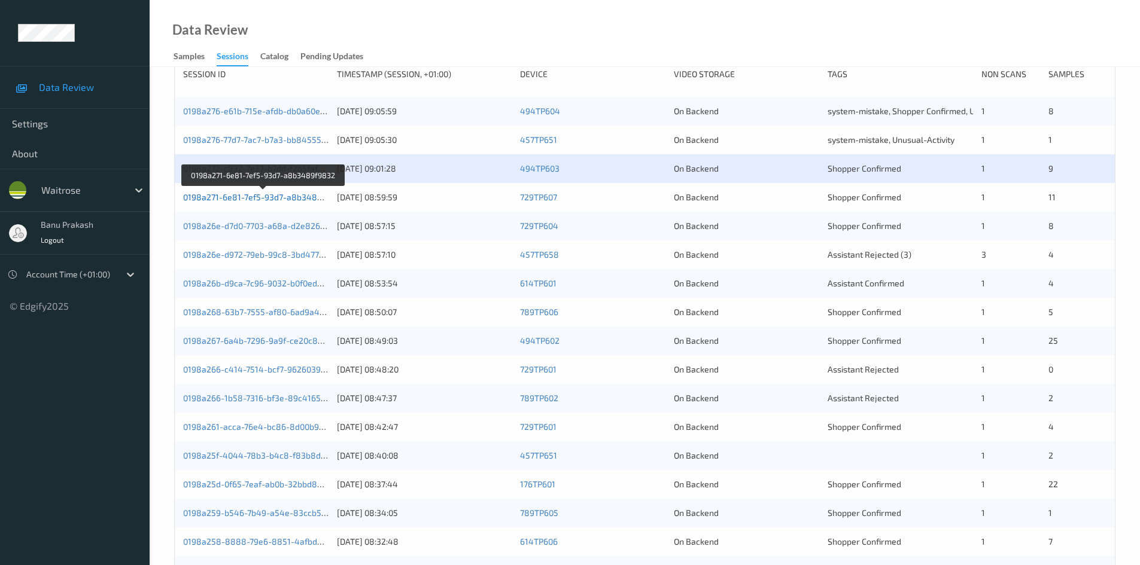
click at [218, 197] on link "0198a271-6e81-7ef5-93d7-a8b3489f9832" at bounding box center [264, 197] width 162 height 10
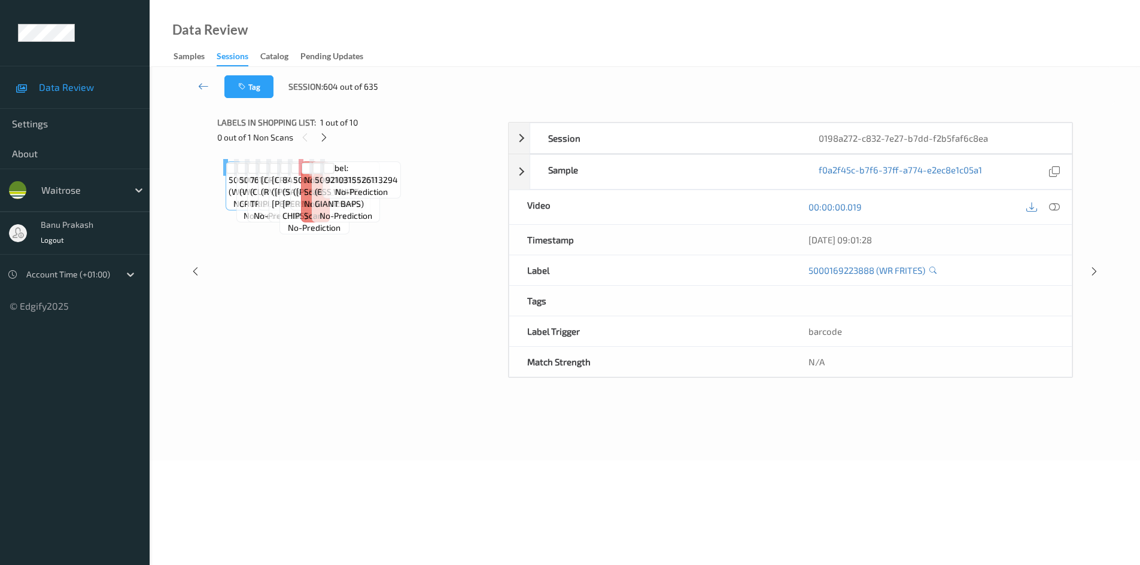
scroll to position [51, 0]
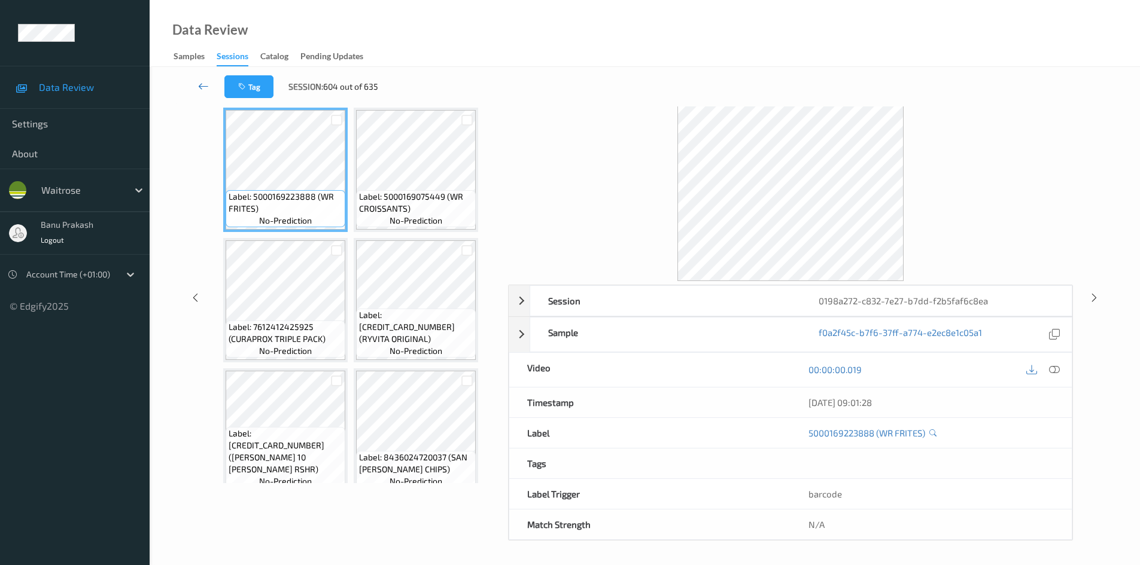
click at [198, 87] on icon at bounding box center [203, 86] width 11 height 12
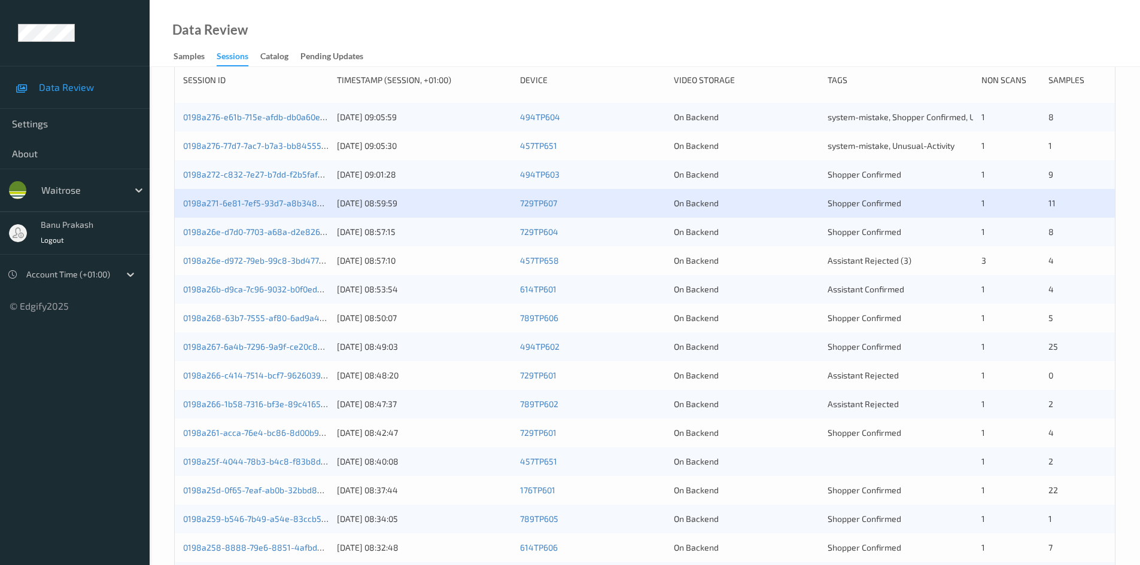
scroll to position [179, 0]
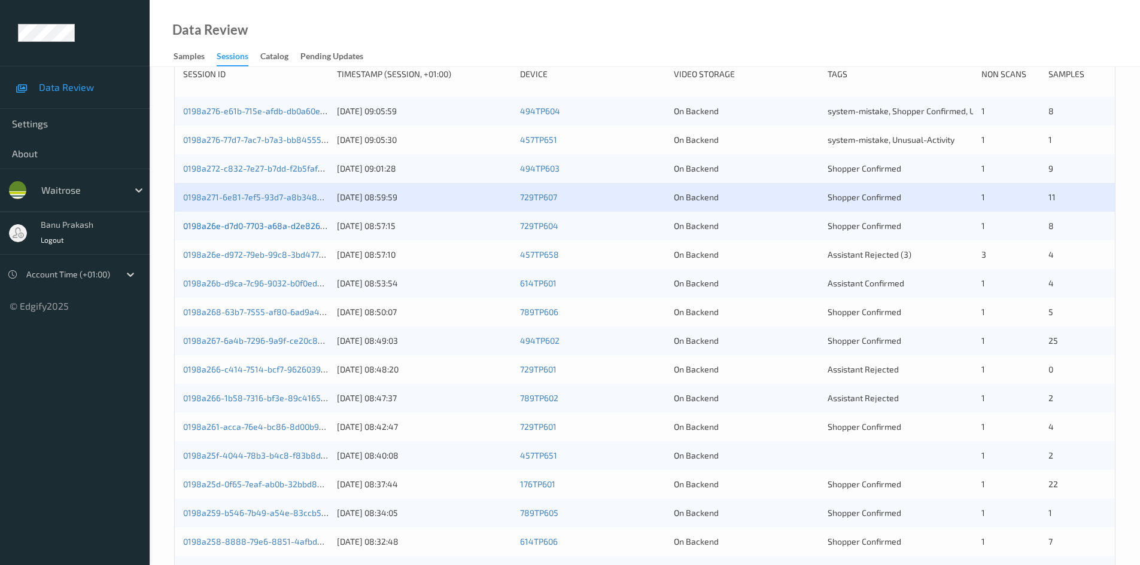
click at [301, 230] on link "0198a26e-d7d0-7703-a68a-d2e826ae7b94" at bounding box center [266, 226] width 166 height 10
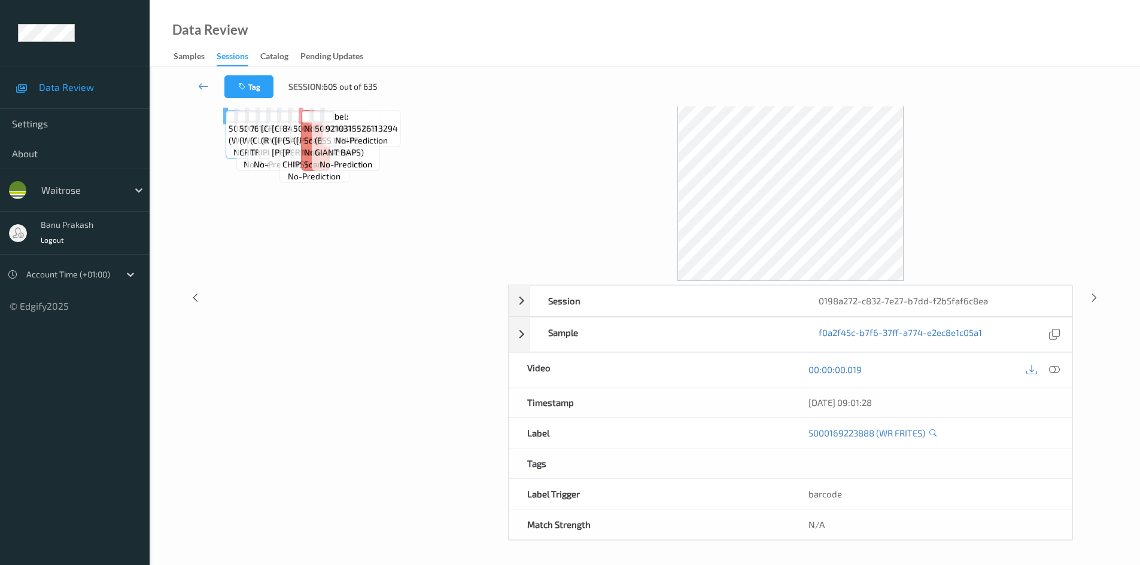
scroll to position [51, 0]
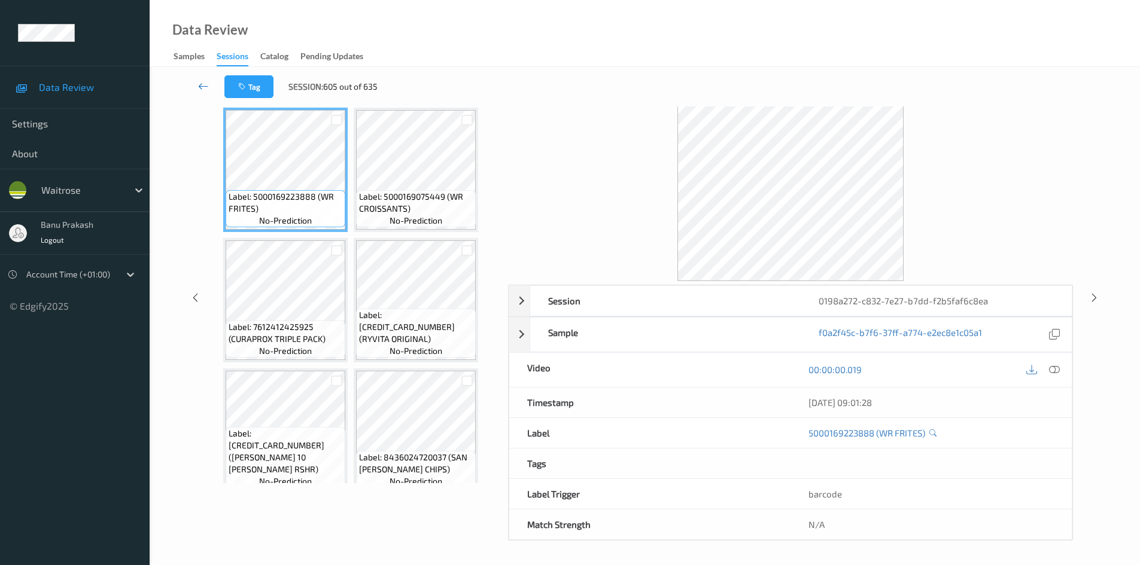
click at [206, 83] on icon at bounding box center [203, 86] width 11 height 12
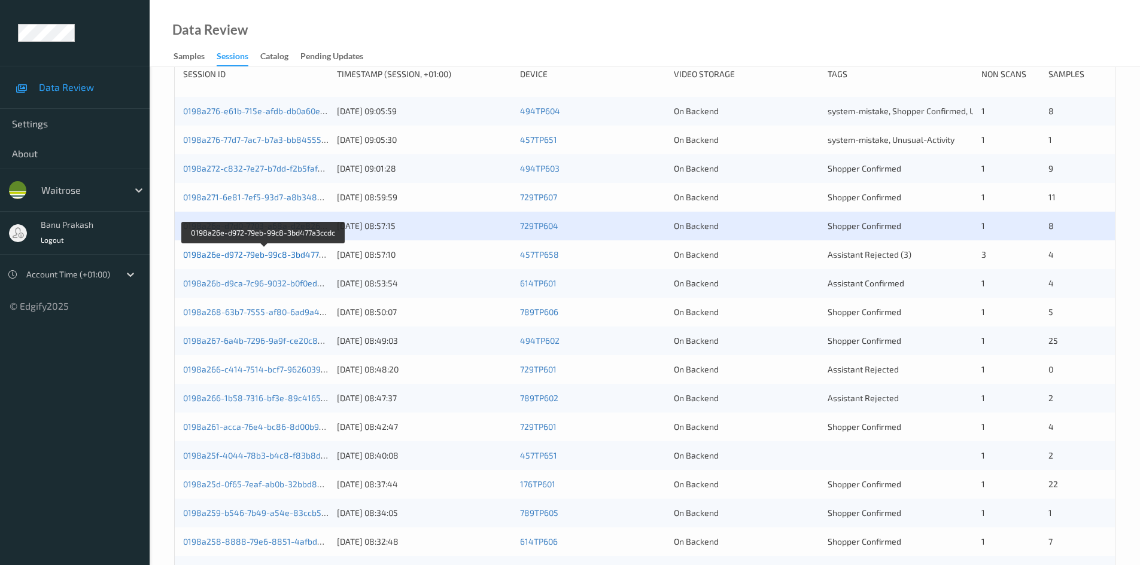
click at [288, 252] on link "0198a26e-d972-79eb-99c8-3bd477a3ccdc" at bounding box center [264, 254] width 163 height 10
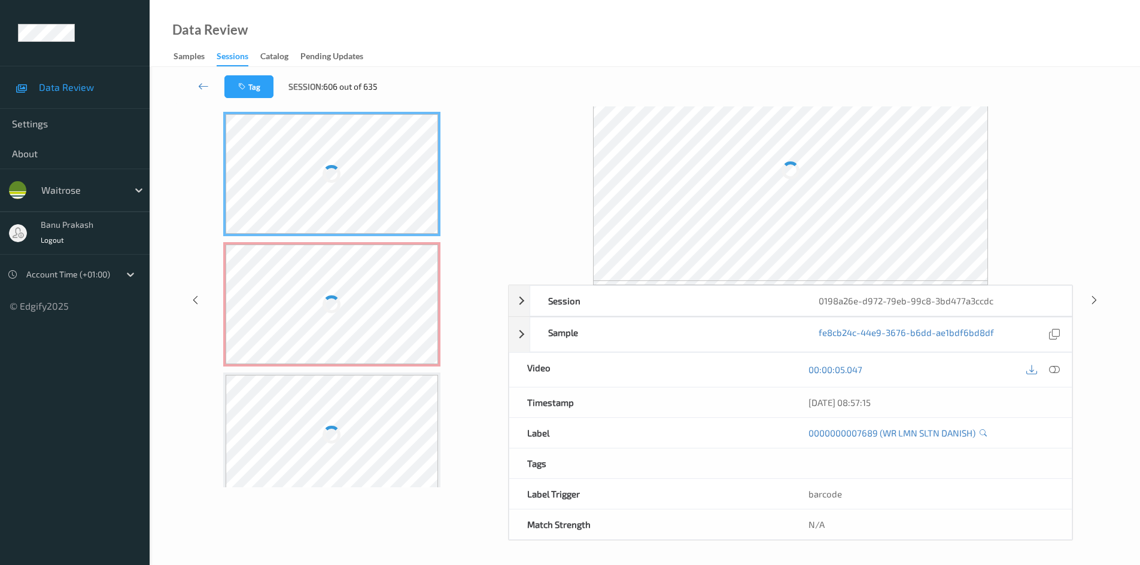
scroll to position [51, 0]
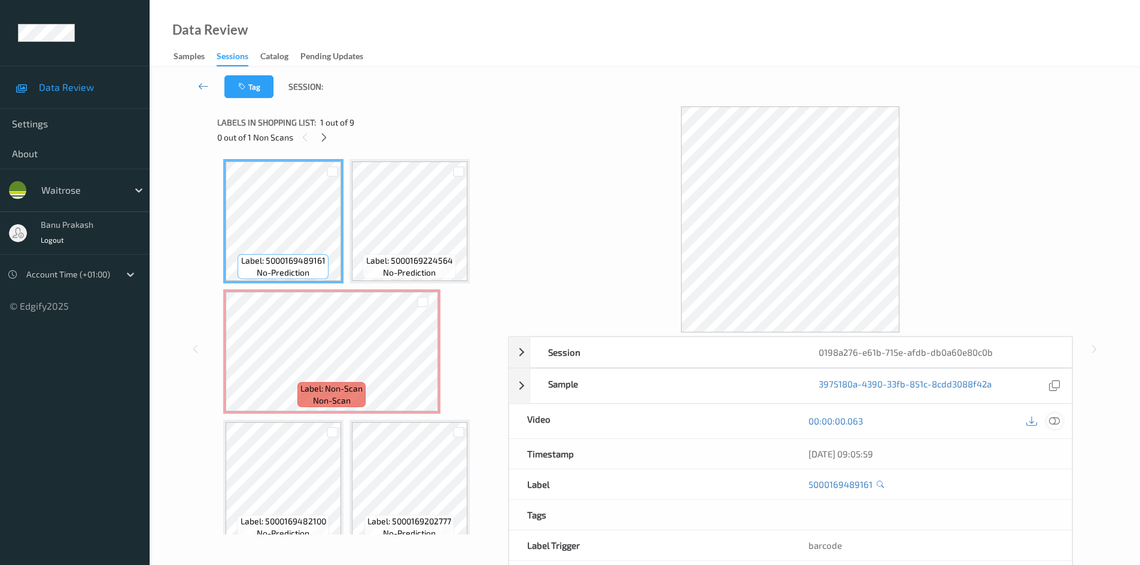
click at [1055, 422] on icon at bounding box center [1054, 421] width 11 height 11
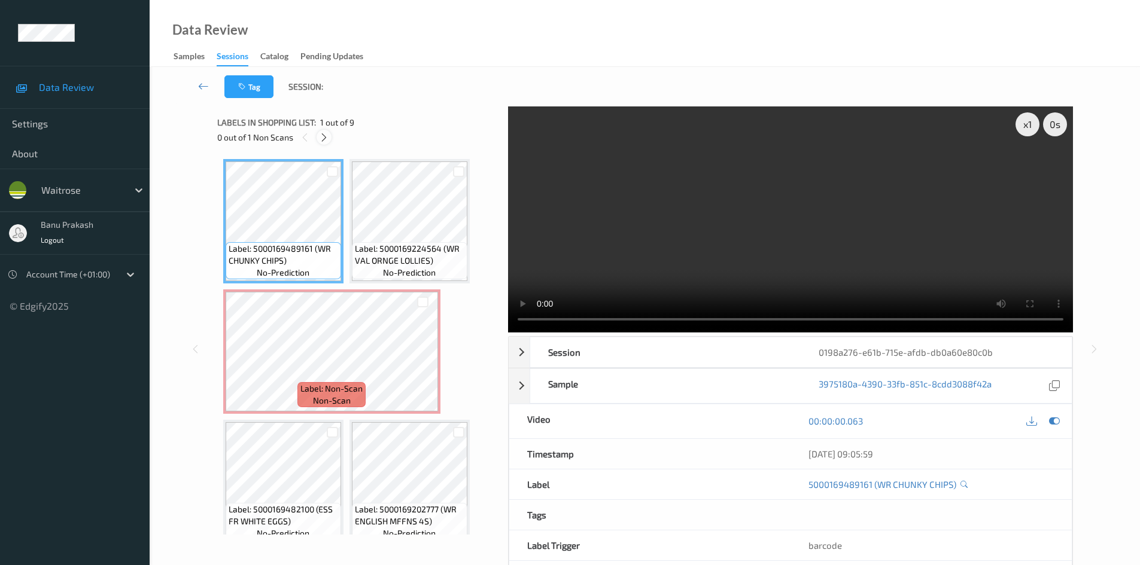
click at [319, 132] on icon at bounding box center [324, 137] width 10 height 11
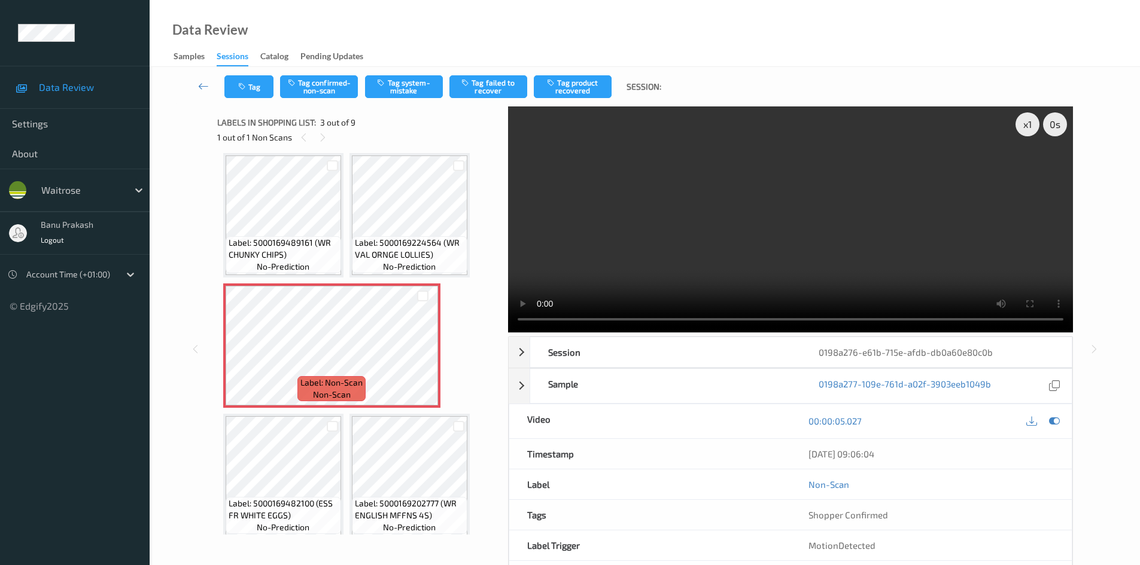
click at [373, 248] on span "Label: 5000169224564 (WR VAL ORNGE LOLLIES)" at bounding box center [409, 249] width 109 height 24
click at [401, 237] on span "Label: 5000169224564 (WR VAL ORNGE LOLLIES)" at bounding box center [409, 249] width 109 height 24
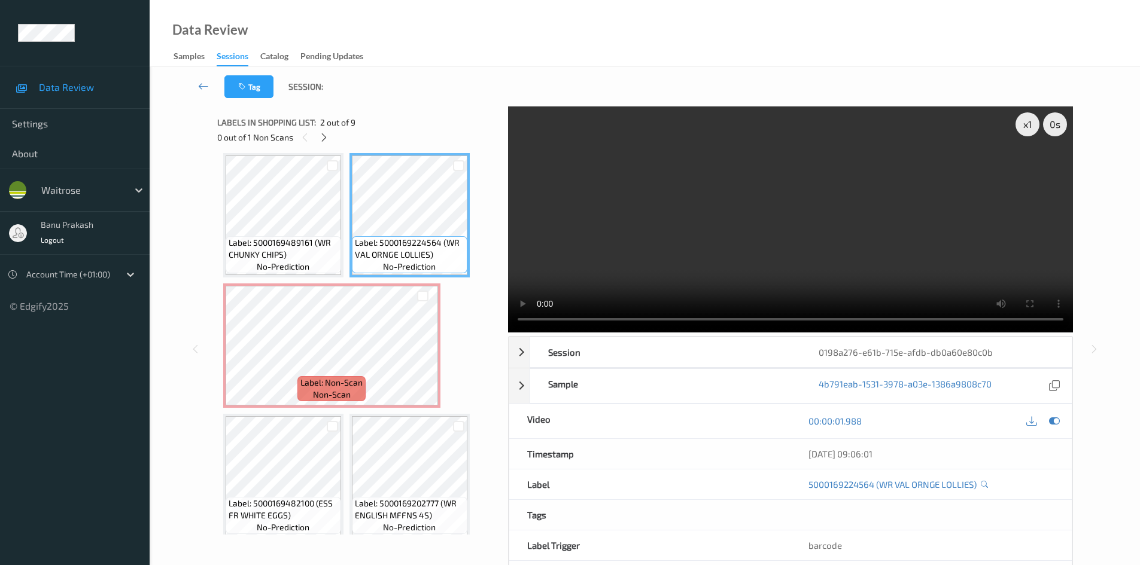
click at [635, 255] on video at bounding box center [790, 219] width 565 height 226
click at [705, 257] on video at bounding box center [790, 219] width 565 height 226
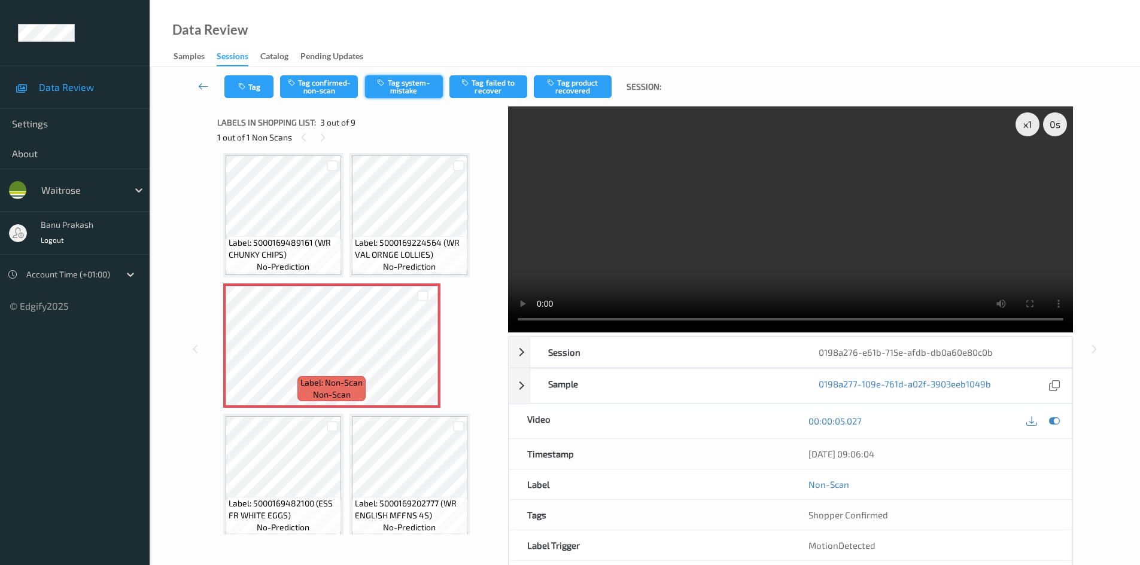
click at [414, 96] on button "Tag system-mistake" at bounding box center [404, 86] width 78 height 23
click at [223, 86] on link at bounding box center [203, 86] width 42 height 23
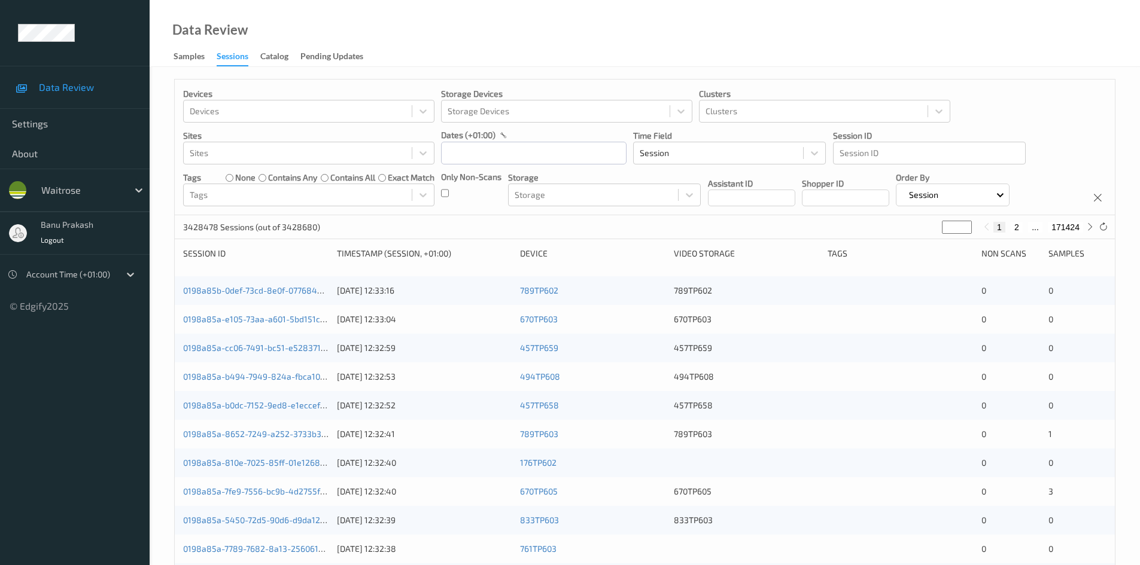
click at [252, 92] on p "Devices" at bounding box center [308, 94] width 251 height 12
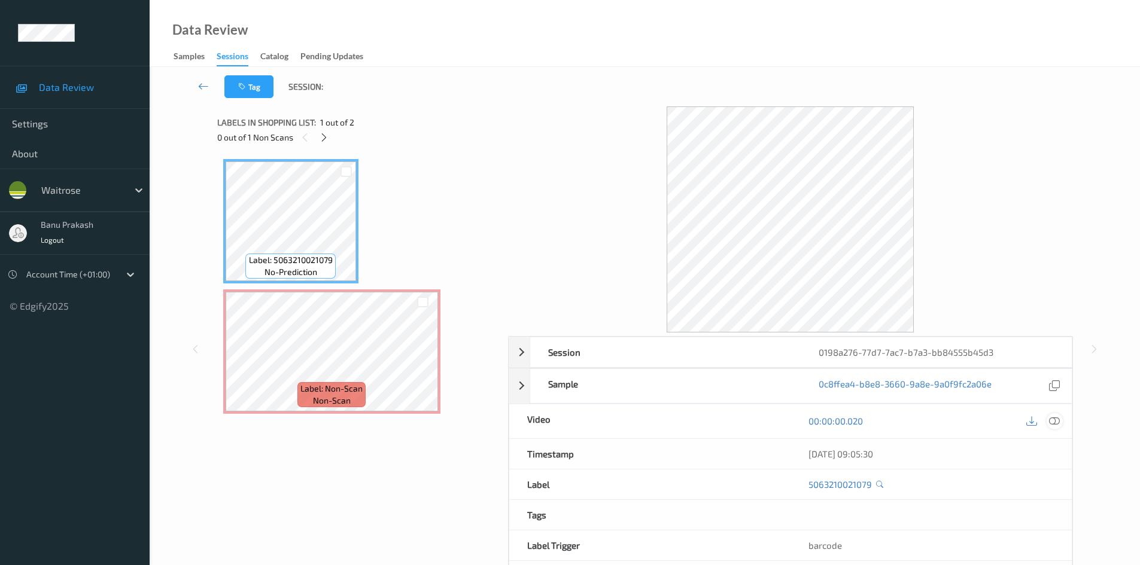
click at [1056, 422] on icon at bounding box center [1054, 421] width 11 height 11
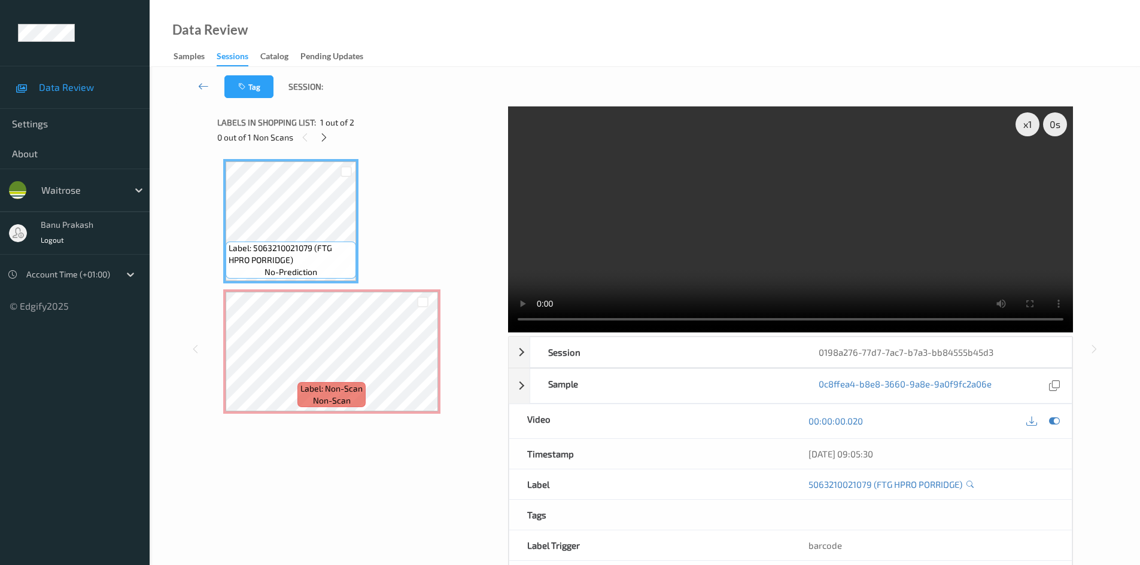
click at [778, 236] on video at bounding box center [790, 219] width 565 height 226
click at [741, 240] on video at bounding box center [790, 219] width 565 height 226
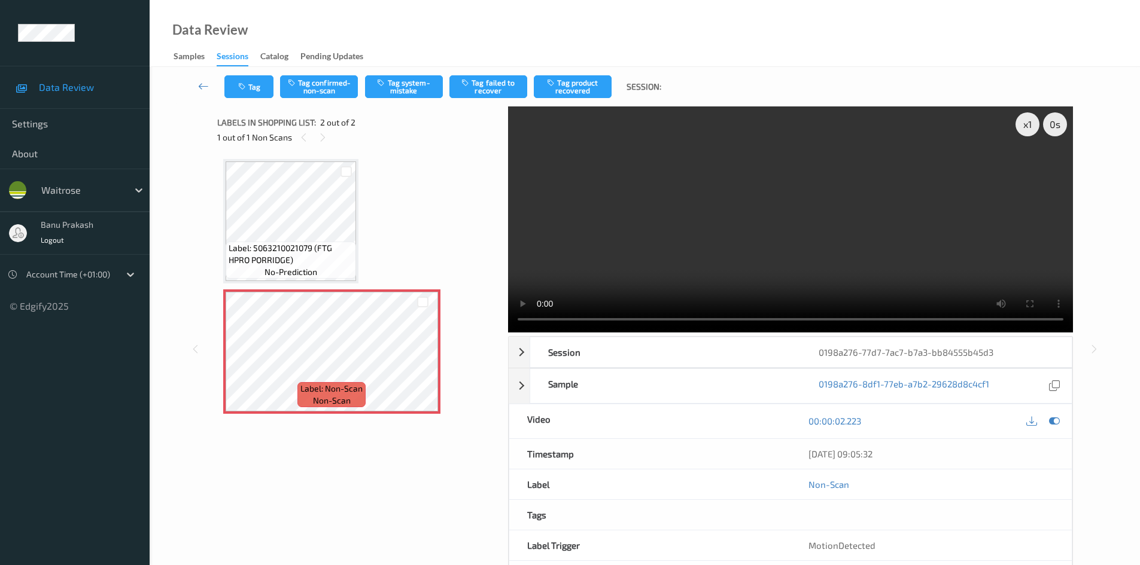
click at [401, 98] on div "Tag Tag confirmed-non-scan Tag system-mistake Tag failed to recover Tag product…" at bounding box center [644, 86] width 941 height 39
click at [408, 89] on button "Tag system-mistake" at bounding box center [404, 86] width 78 height 23
click at [249, 95] on button "Tag" at bounding box center [248, 86] width 49 height 23
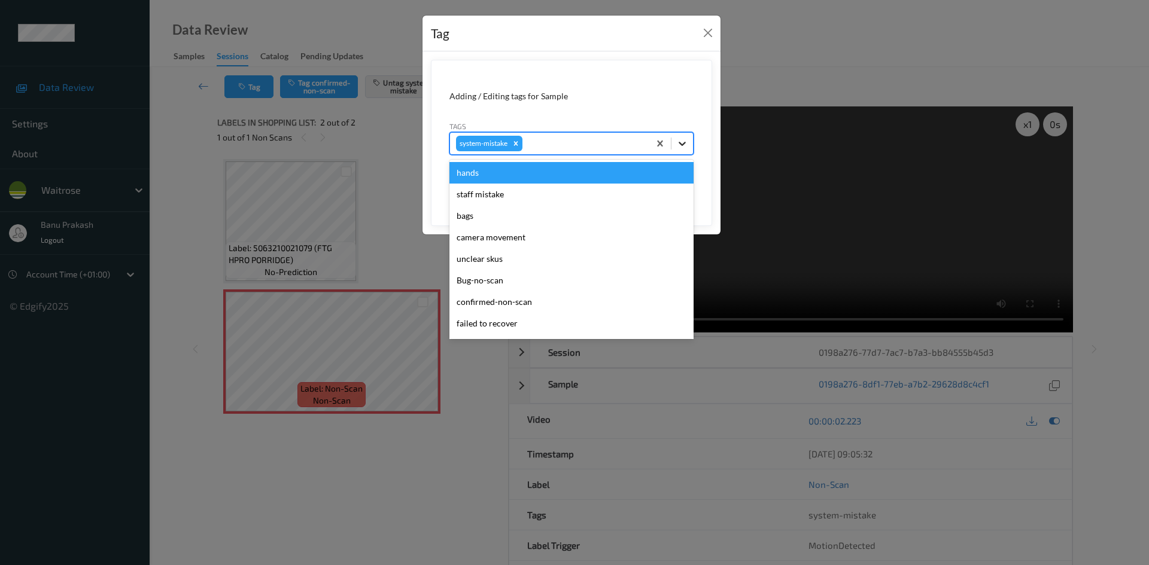
click at [689, 135] on div at bounding box center [682, 144] width 22 height 22
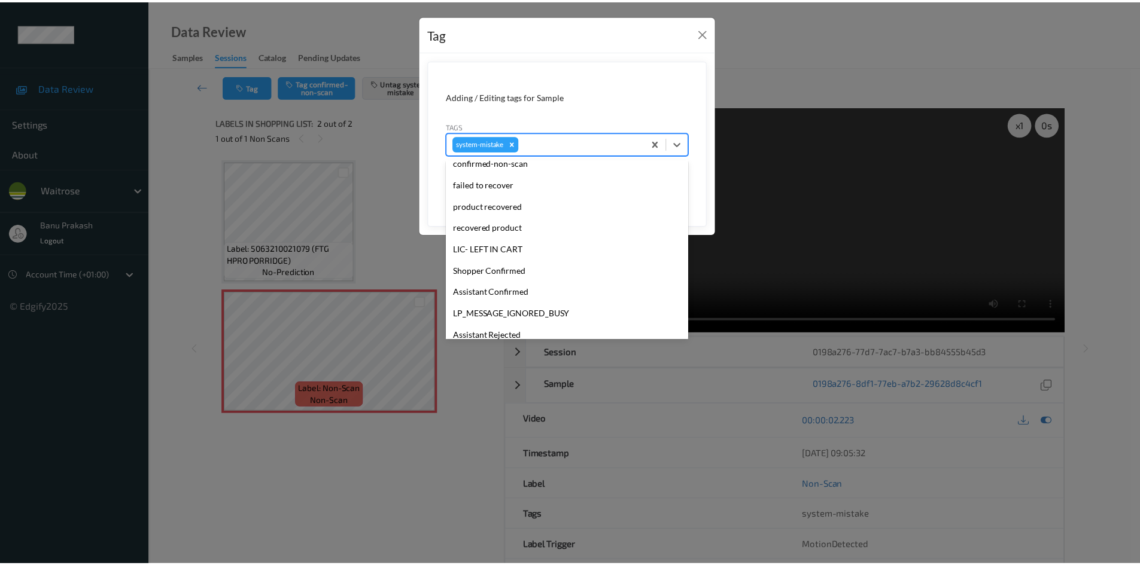
scroll to position [179, 0]
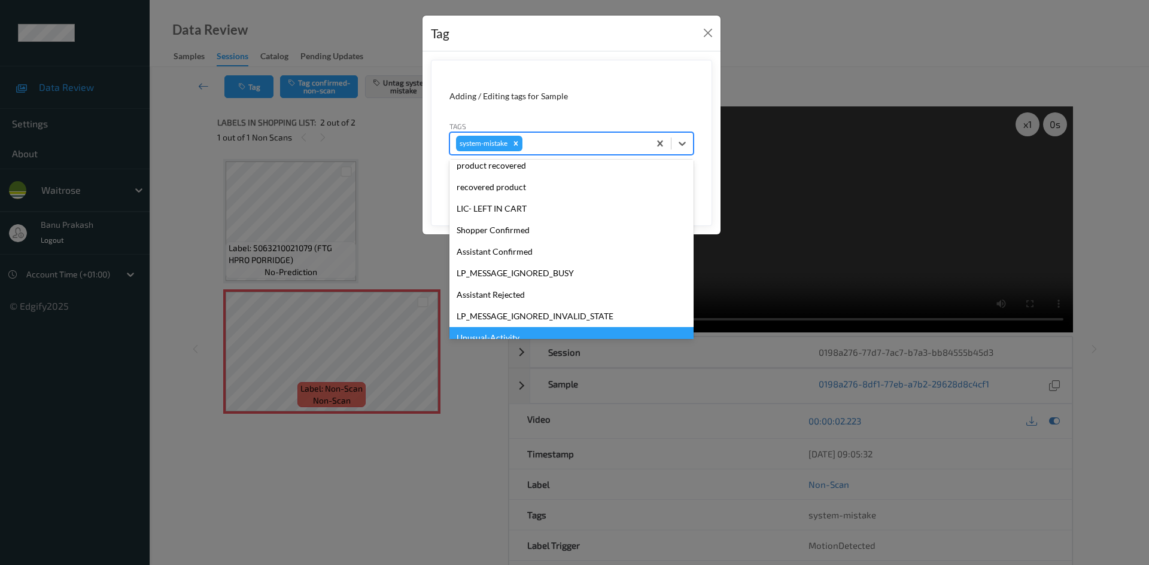
click at [498, 331] on div "Unusual-Activity" at bounding box center [571, 338] width 244 height 22
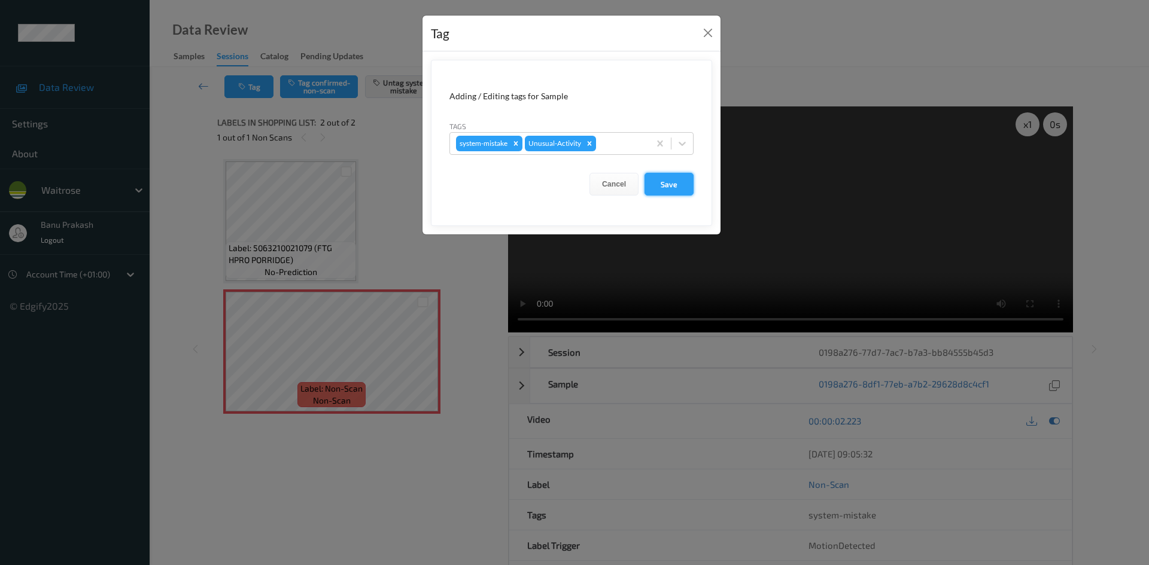
click at [679, 181] on button "Save" at bounding box center [668, 184] width 49 height 23
